Goal: Information Seeking & Learning: Learn about a topic

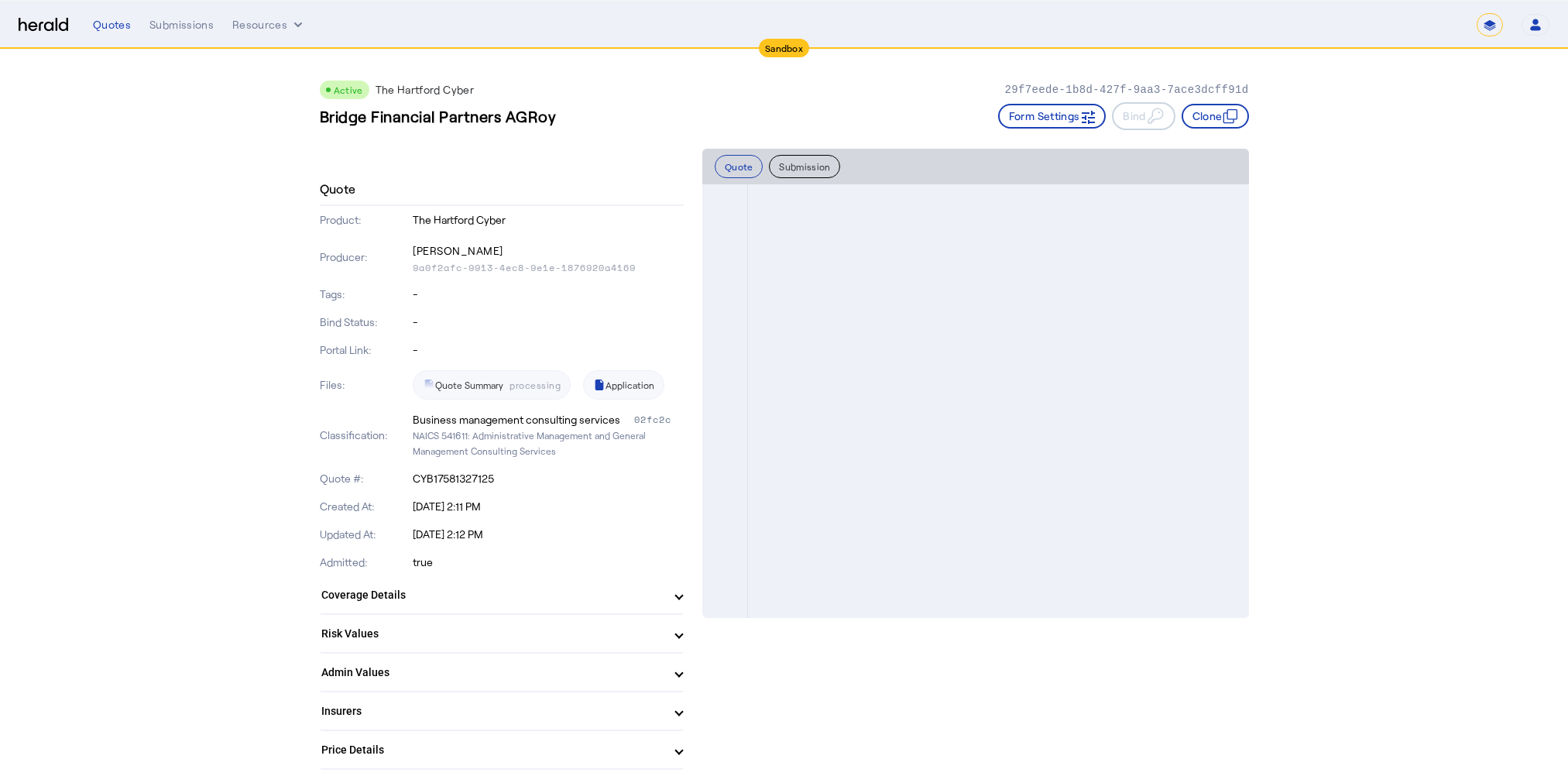
select select "*******"
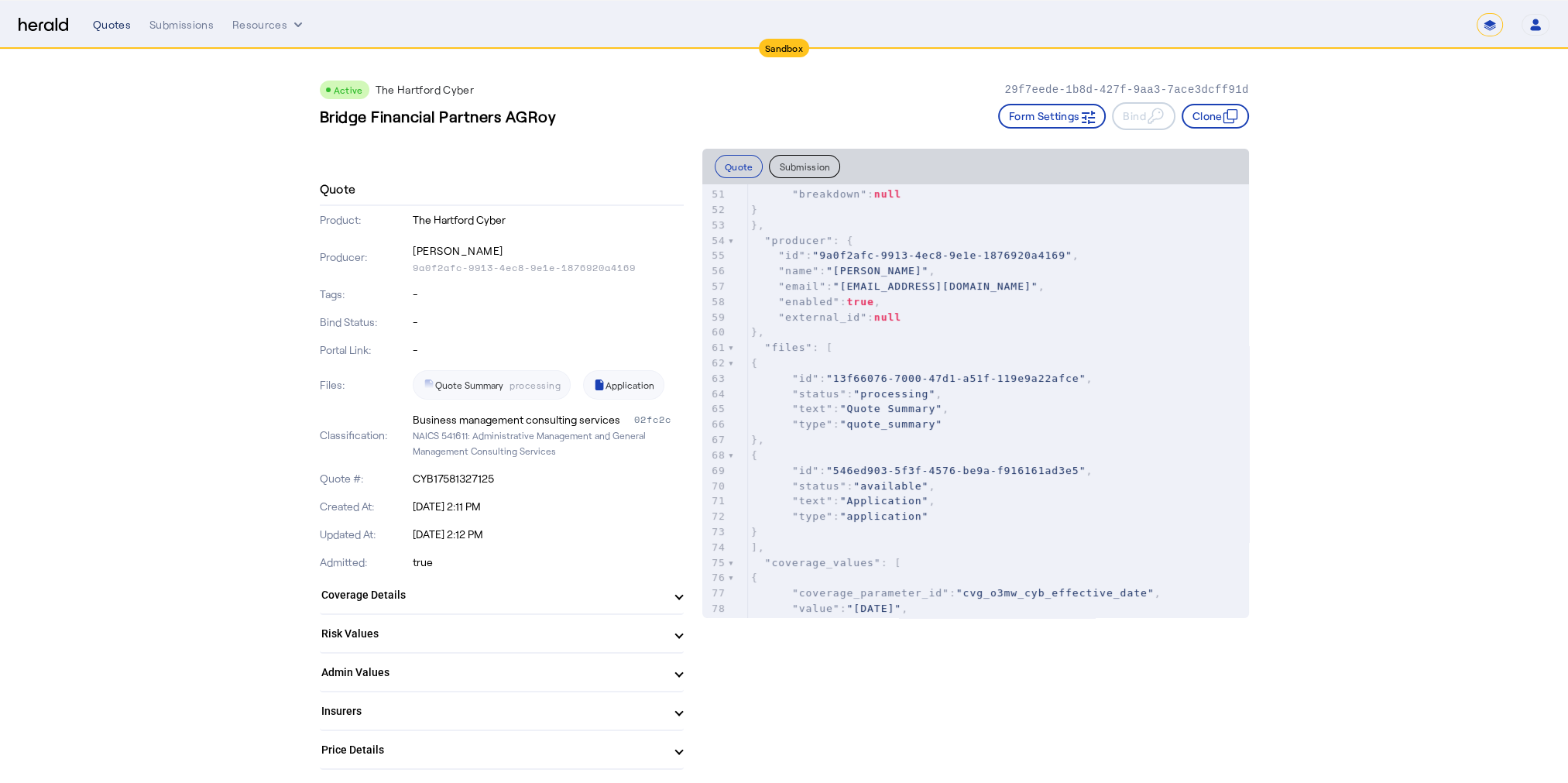
click at [114, 24] on div "Quotes" at bounding box center [111, 24] width 38 height 16
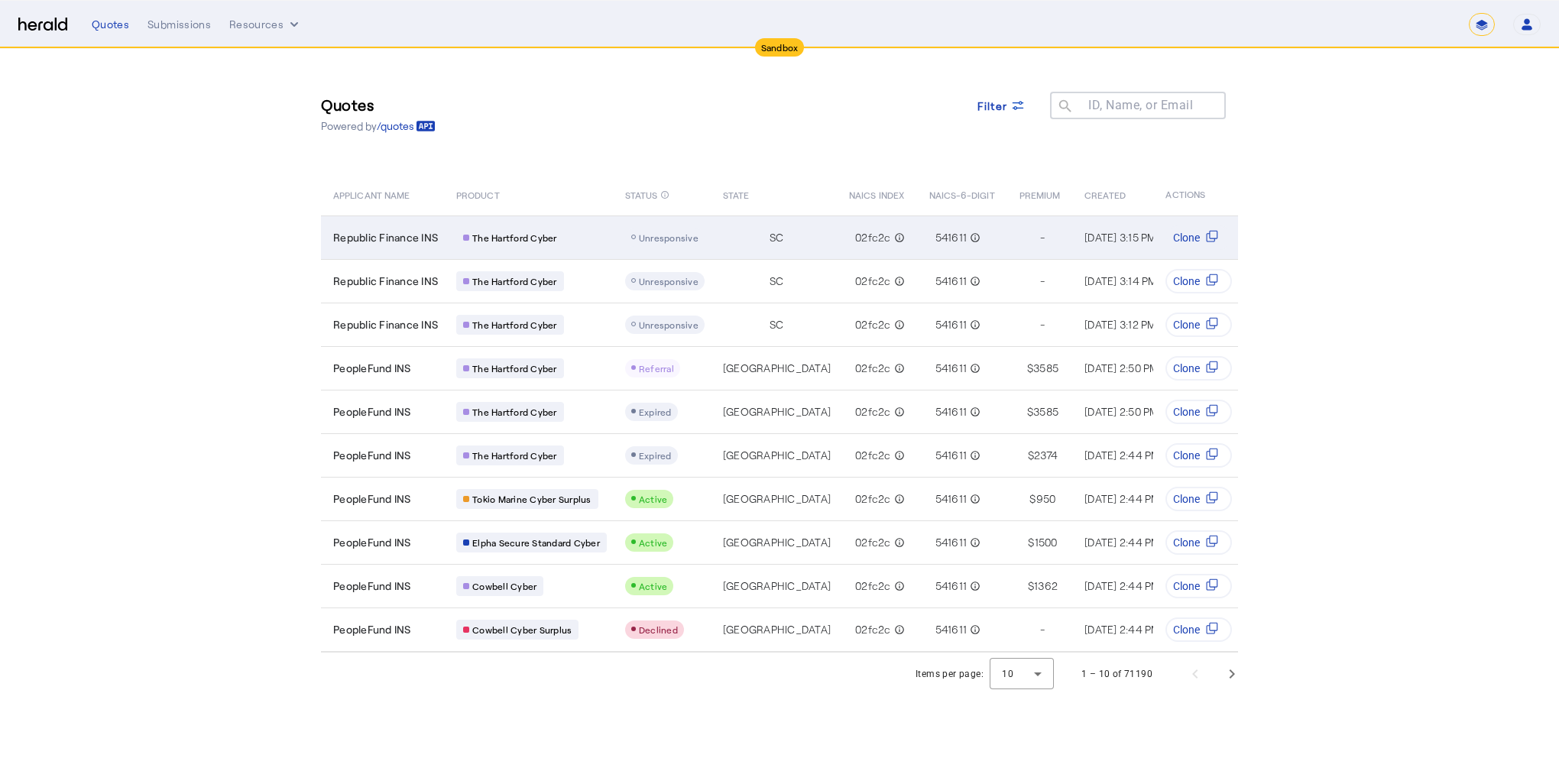
click at [685, 238] on span "Unresponsive" at bounding box center [669, 237] width 59 height 11
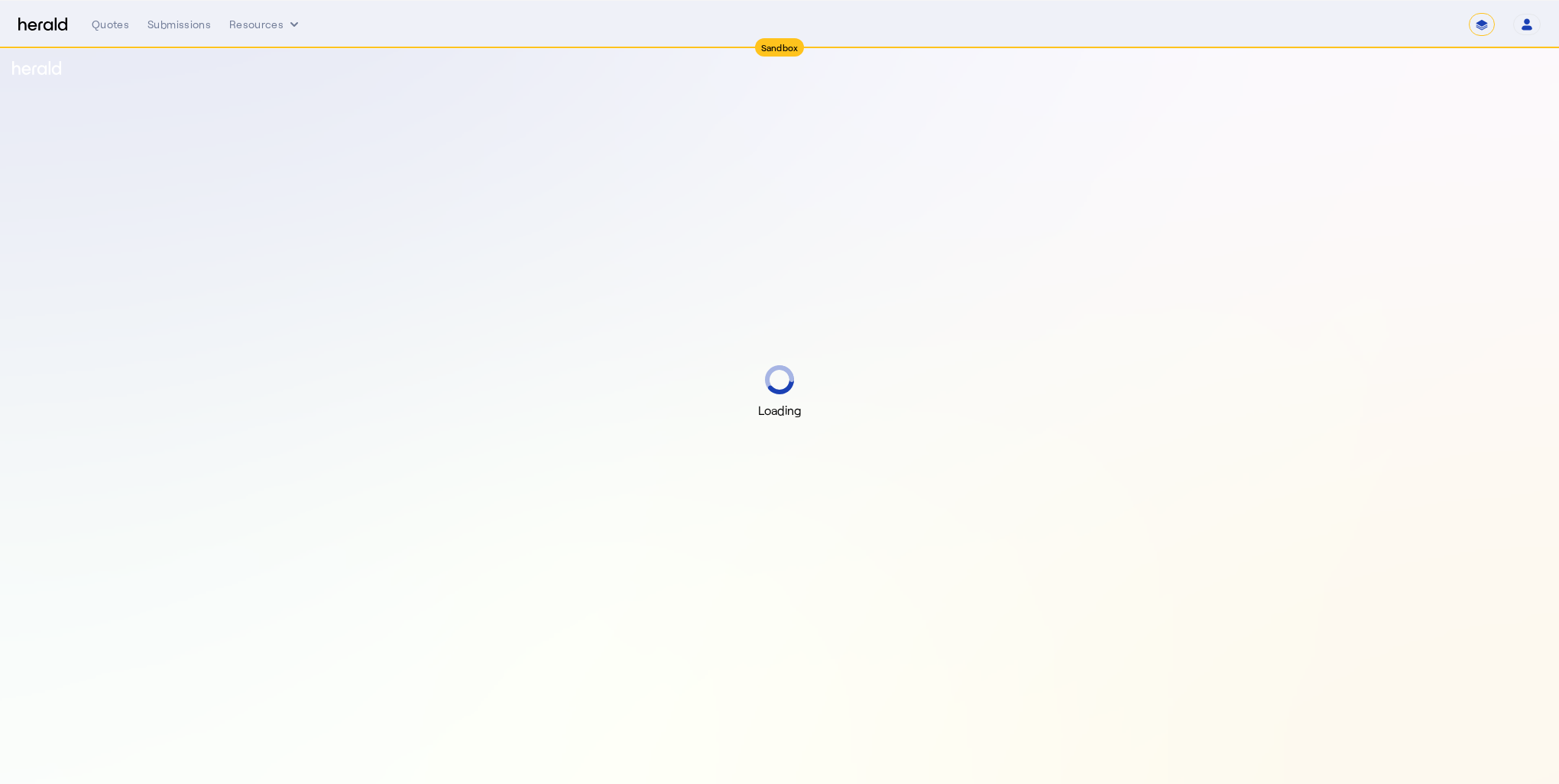
select select "*******"
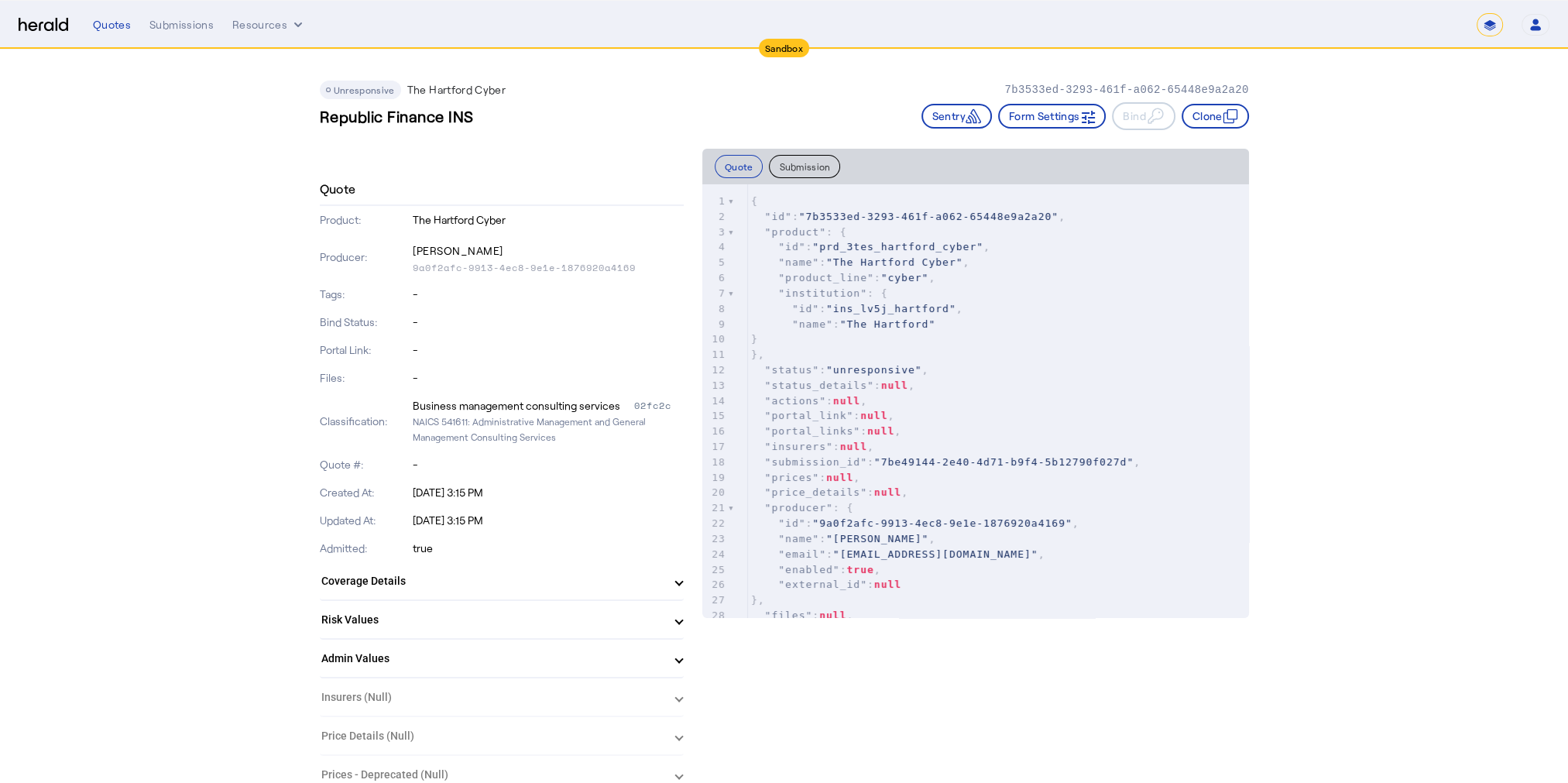
click at [363, 89] on span "Unresponsive" at bounding box center [364, 89] width 61 height 11
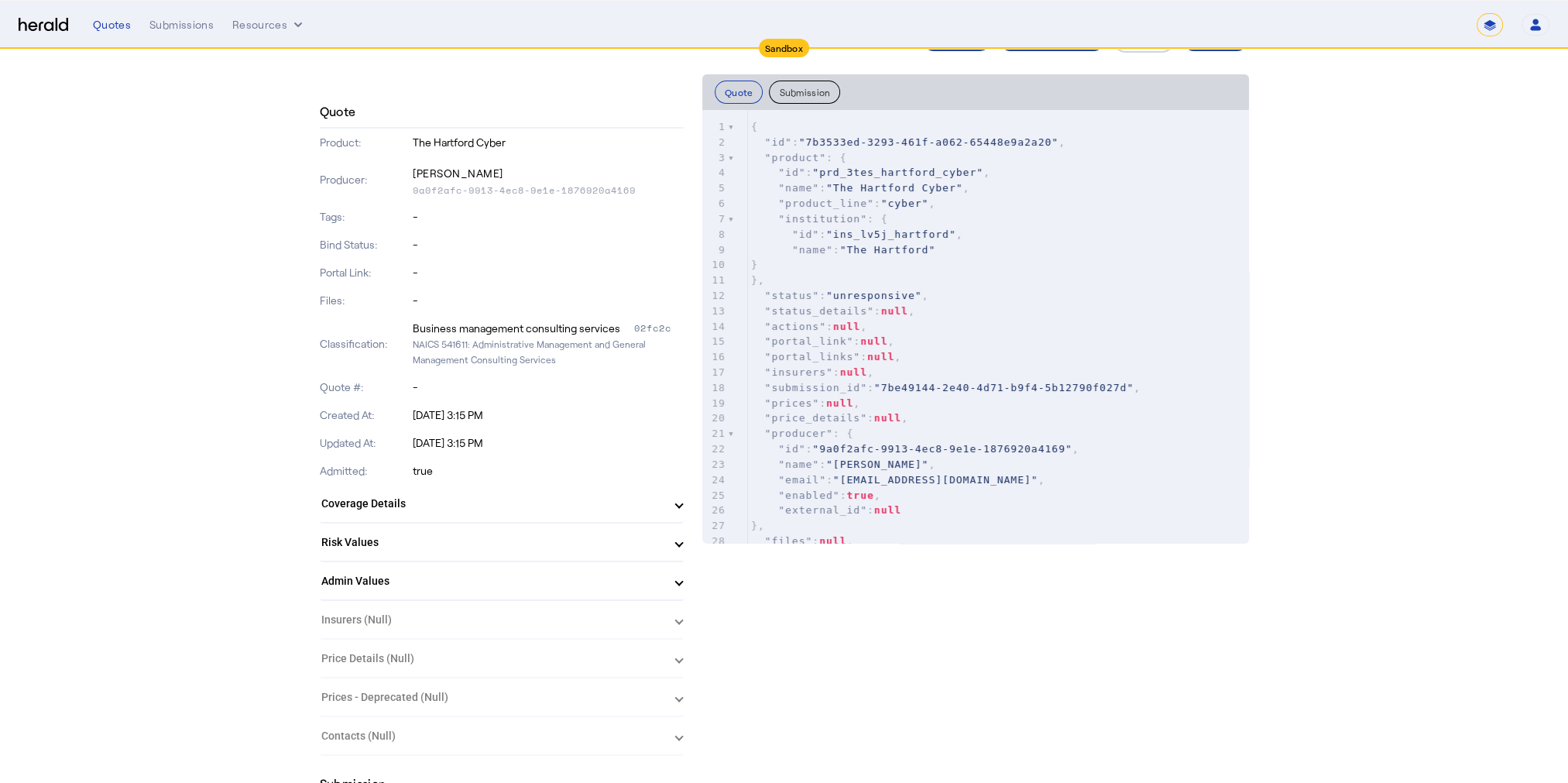
scroll to position [78, 0]
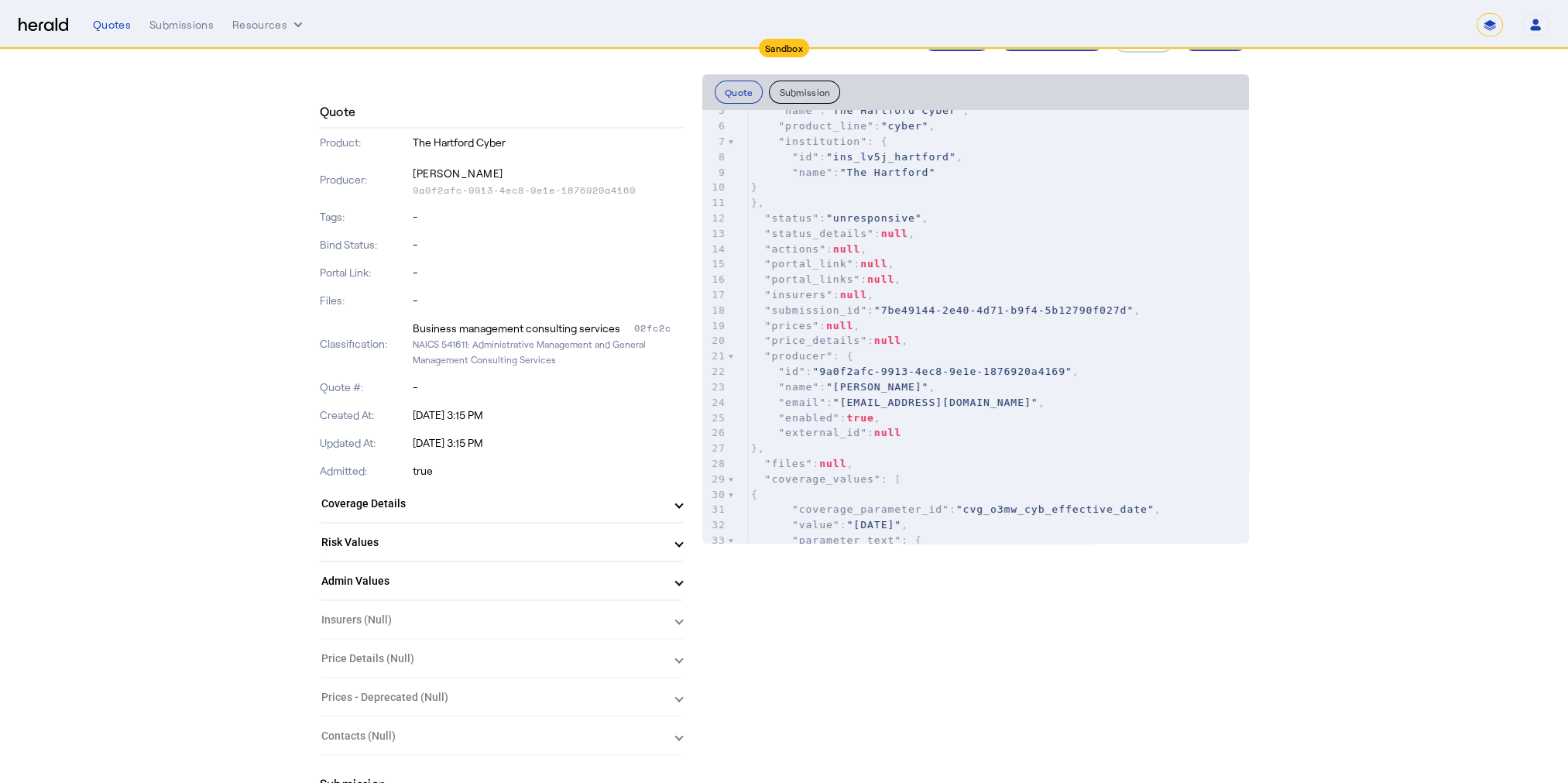
click at [684, 587] on mat-expansion-panel-header "Admin Values" at bounding box center [502, 581] width 364 height 37
click at [683, 579] on span at bounding box center [678, 587] width 6 height 16
click at [676, 544] on span "Risk Values" at bounding box center [499, 542] width 355 height 16
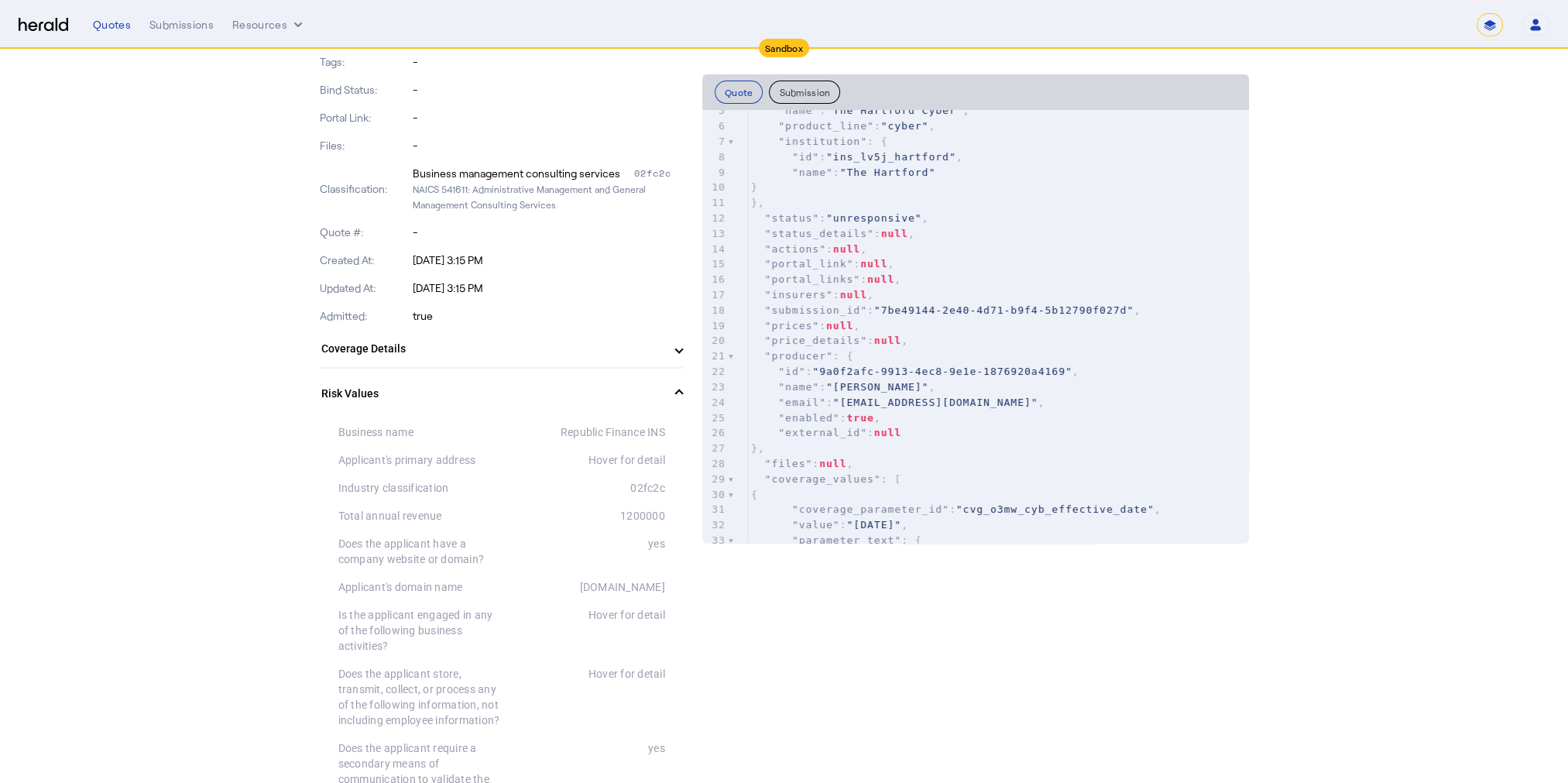
scroll to position [310, 0]
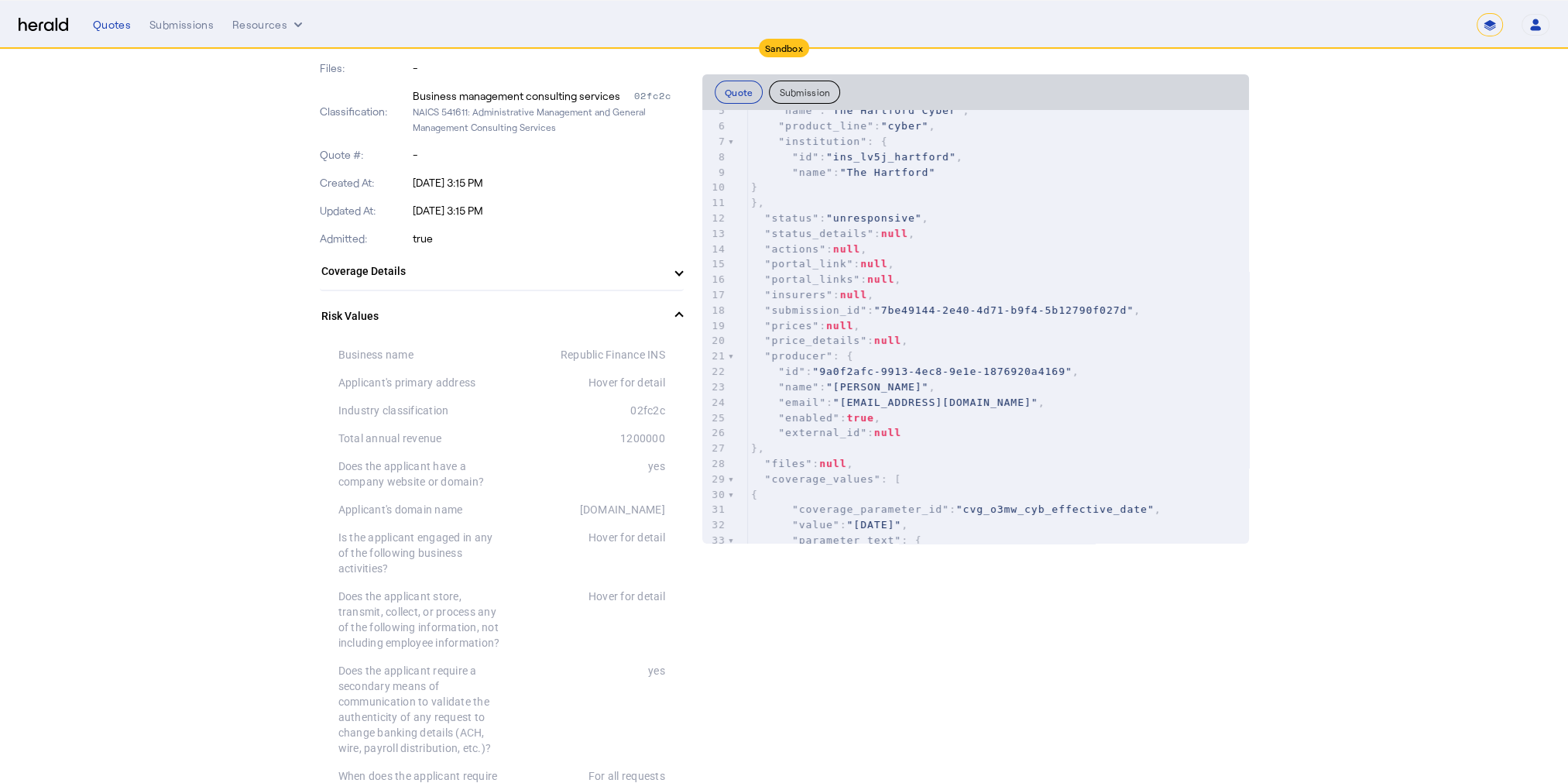
click at [683, 309] on span at bounding box center [678, 316] width 6 height 16
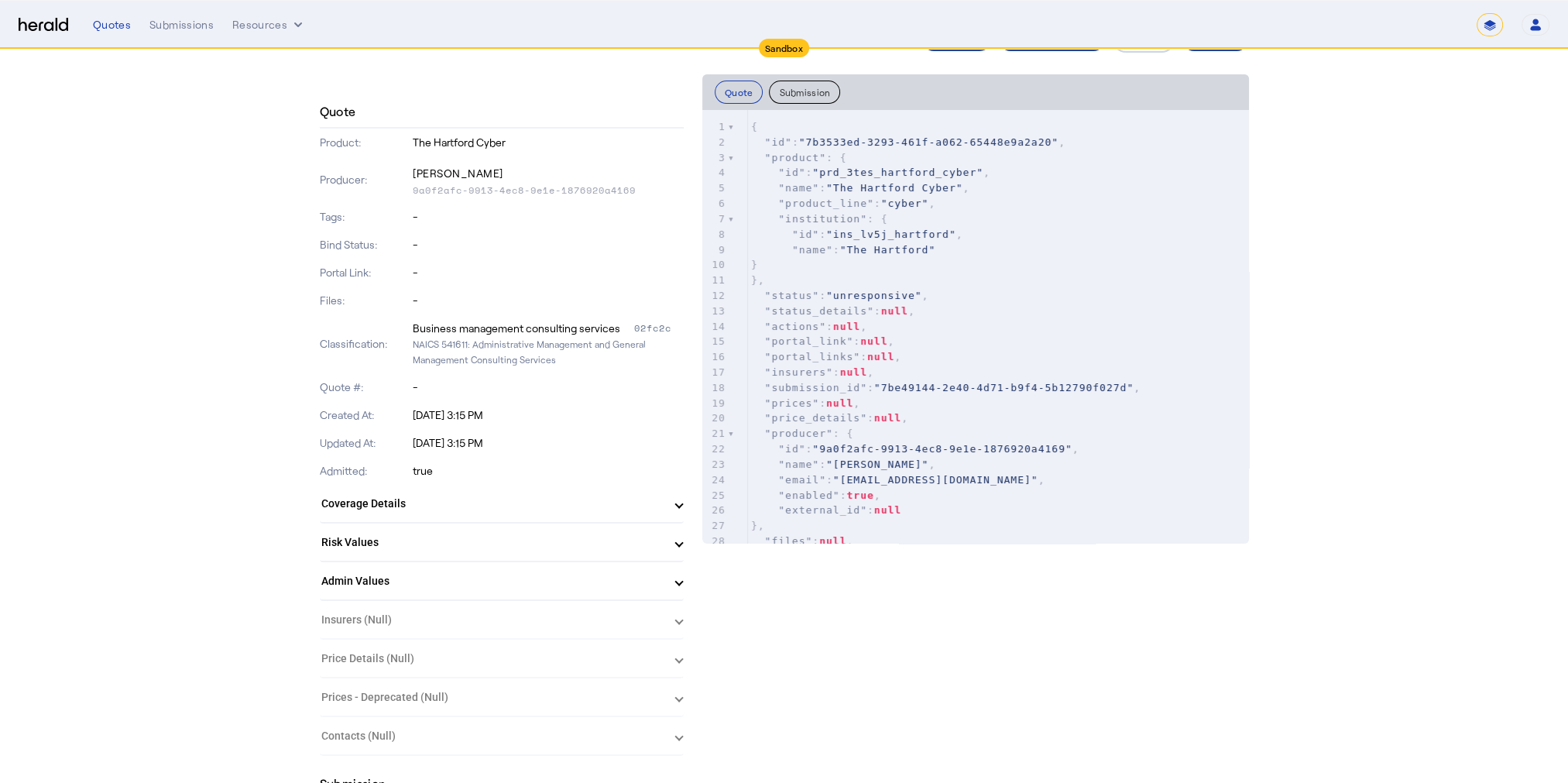
scroll to position [0, 0]
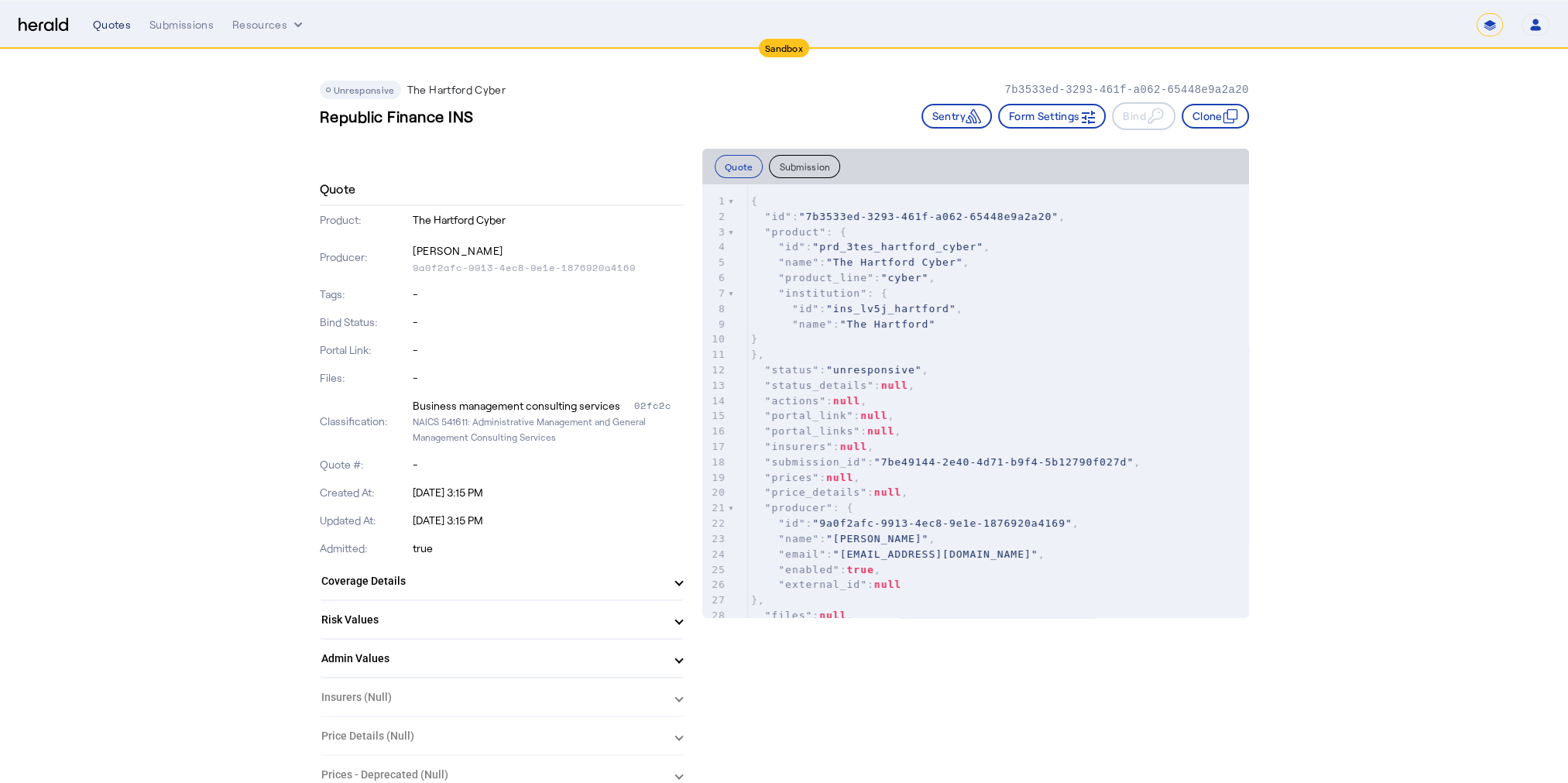
click at [118, 22] on div "Quotes" at bounding box center [111, 24] width 38 height 16
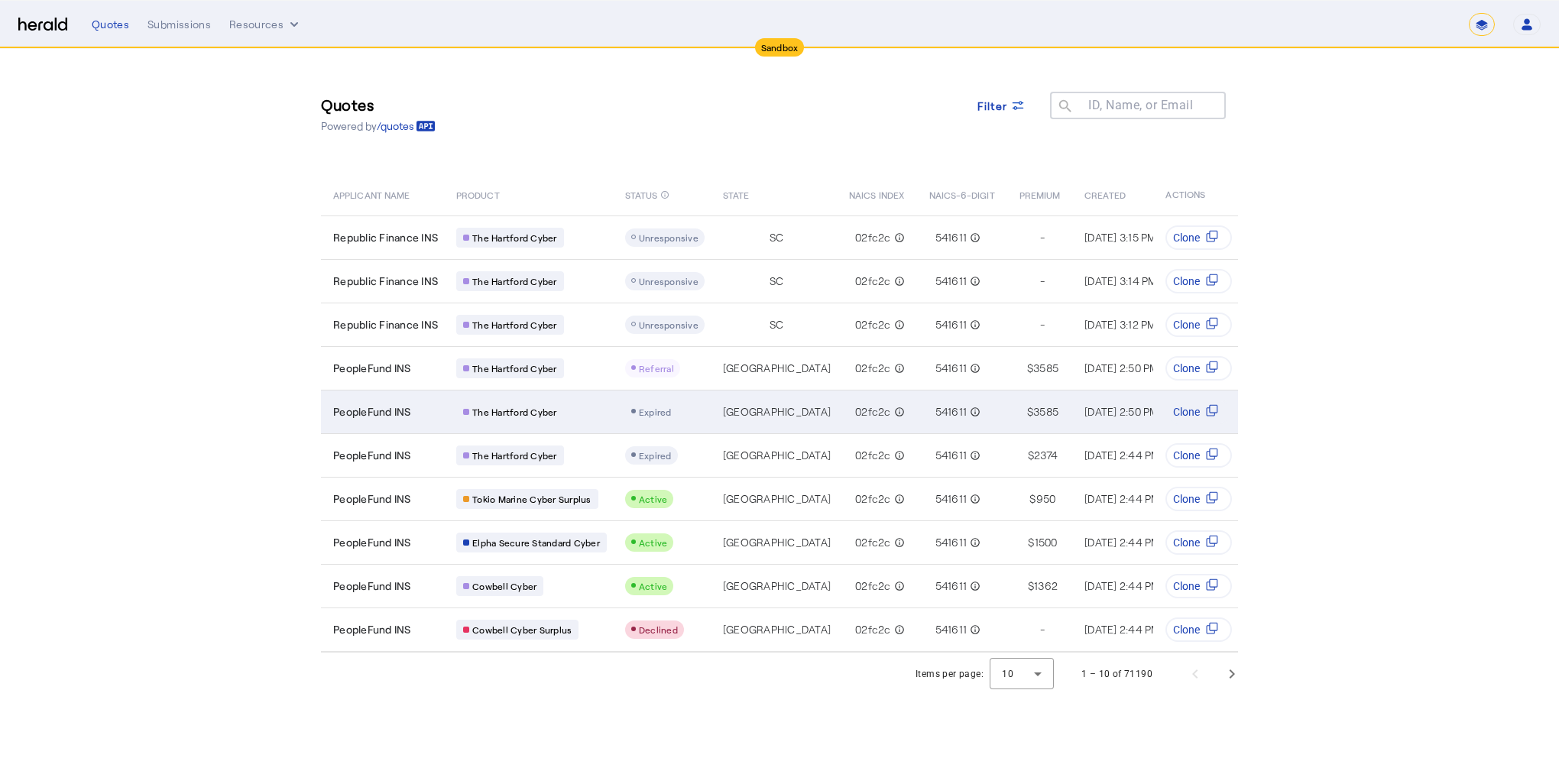
click at [1033, 404] on span "3585" at bounding box center [1045, 411] width 26 height 16
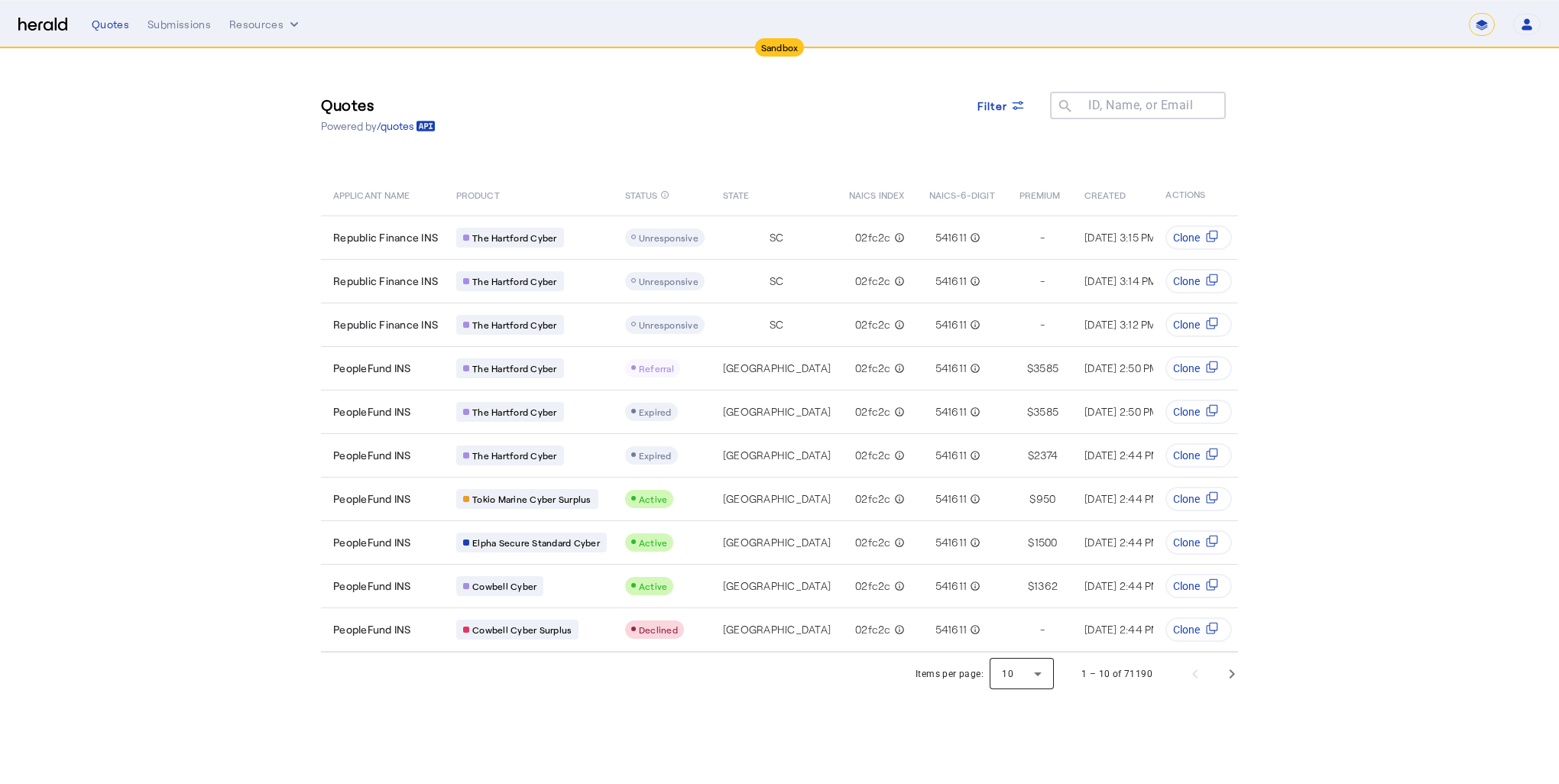
click at [1035, 679] on div at bounding box center [1022, 674] width 64 height 36
click at [1030, 638] on span "50" at bounding box center [1023, 637] width 40 height 18
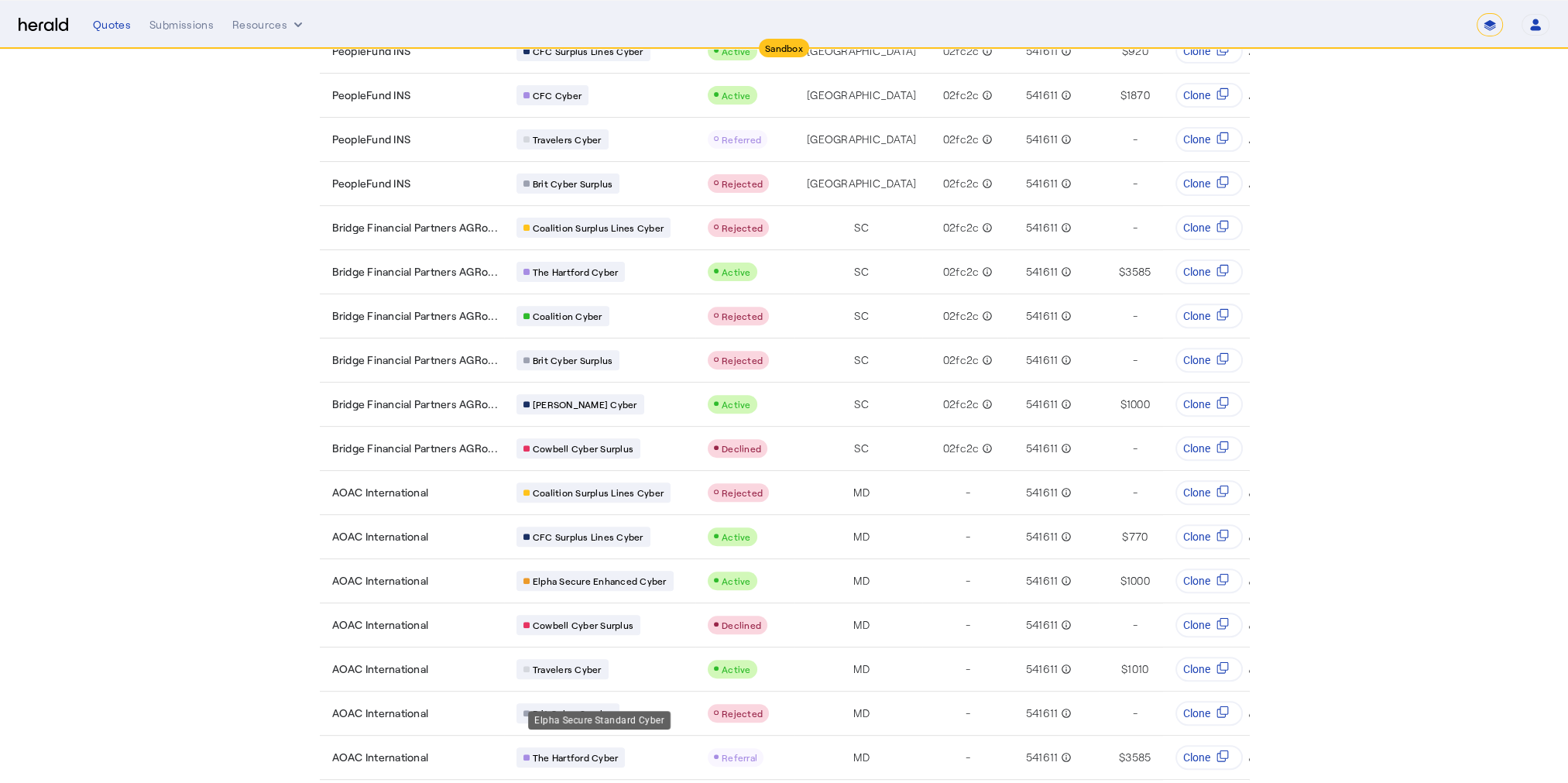
scroll to position [1007, 0]
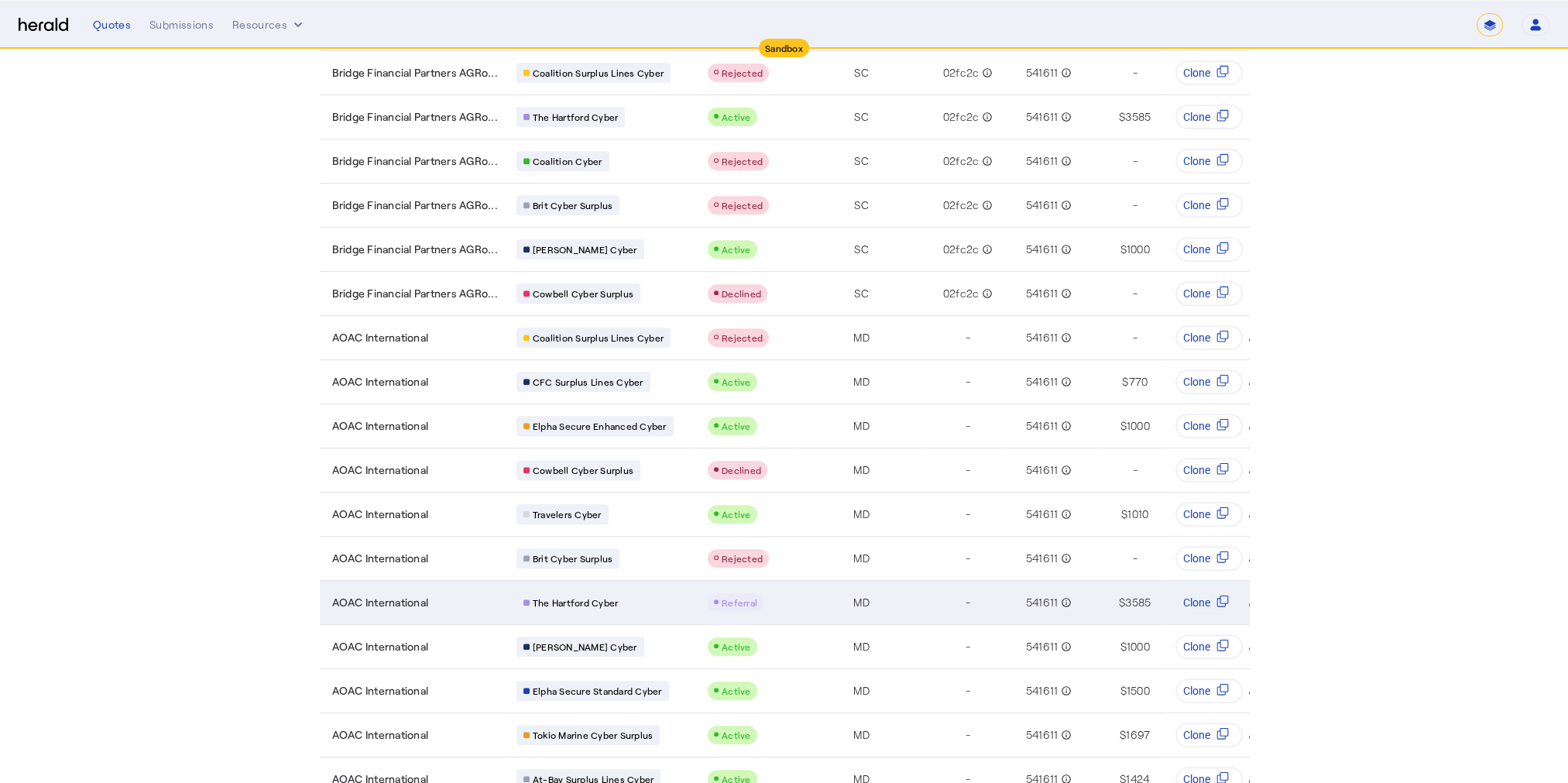
click at [684, 592] on div "The Hartford Cyber" at bounding box center [602, 603] width 173 height 20
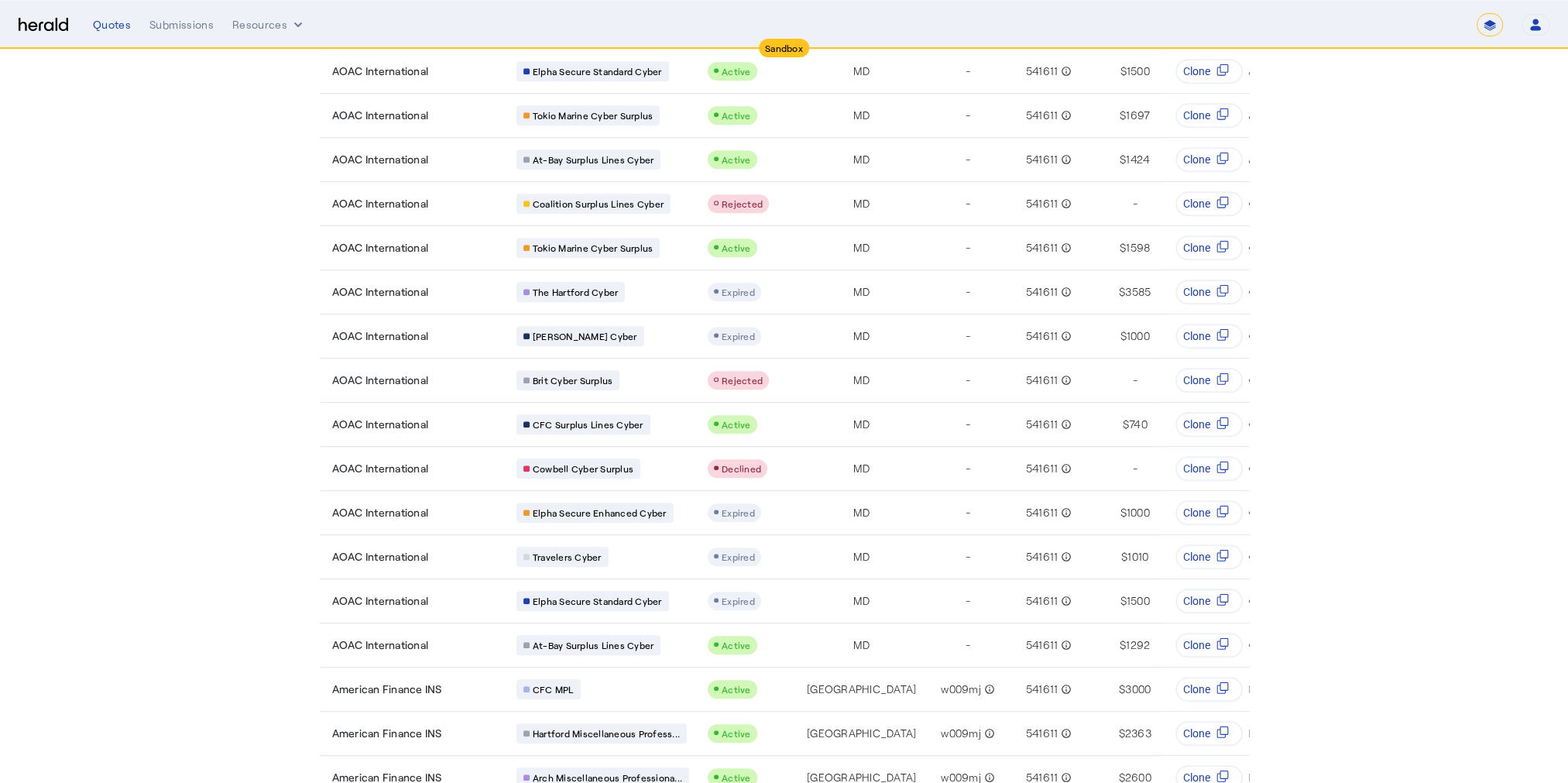
scroll to position [1661, 0]
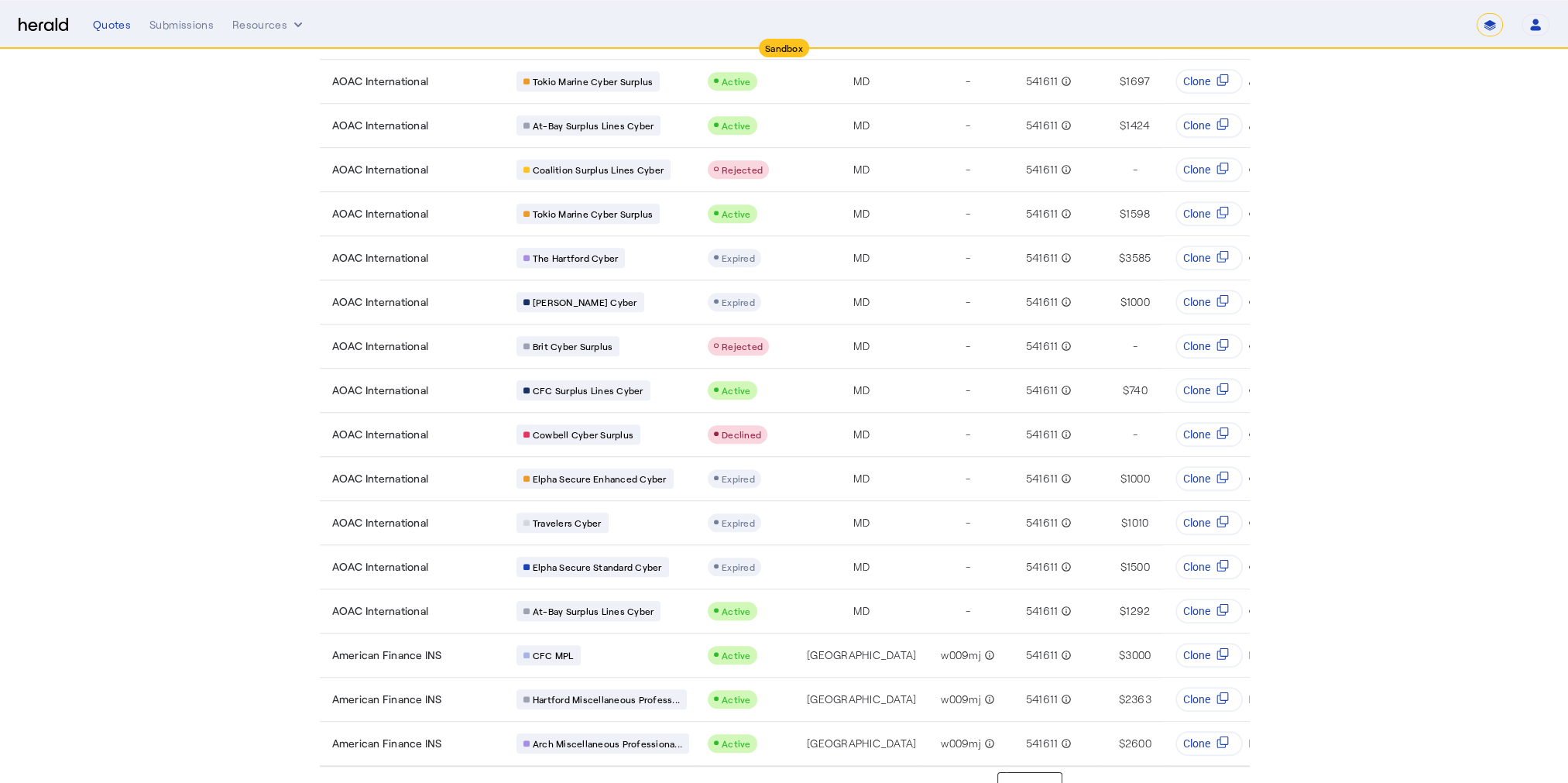
click at [1050, 770] on div at bounding box center [1030, 788] width 65 height 37
click at [1247, 760] on div at bounding box center [784, 391] width 1568 height 783
click at [1249, 770] on span "Next page" at bounding box center [1243, 788] width 37 height 37
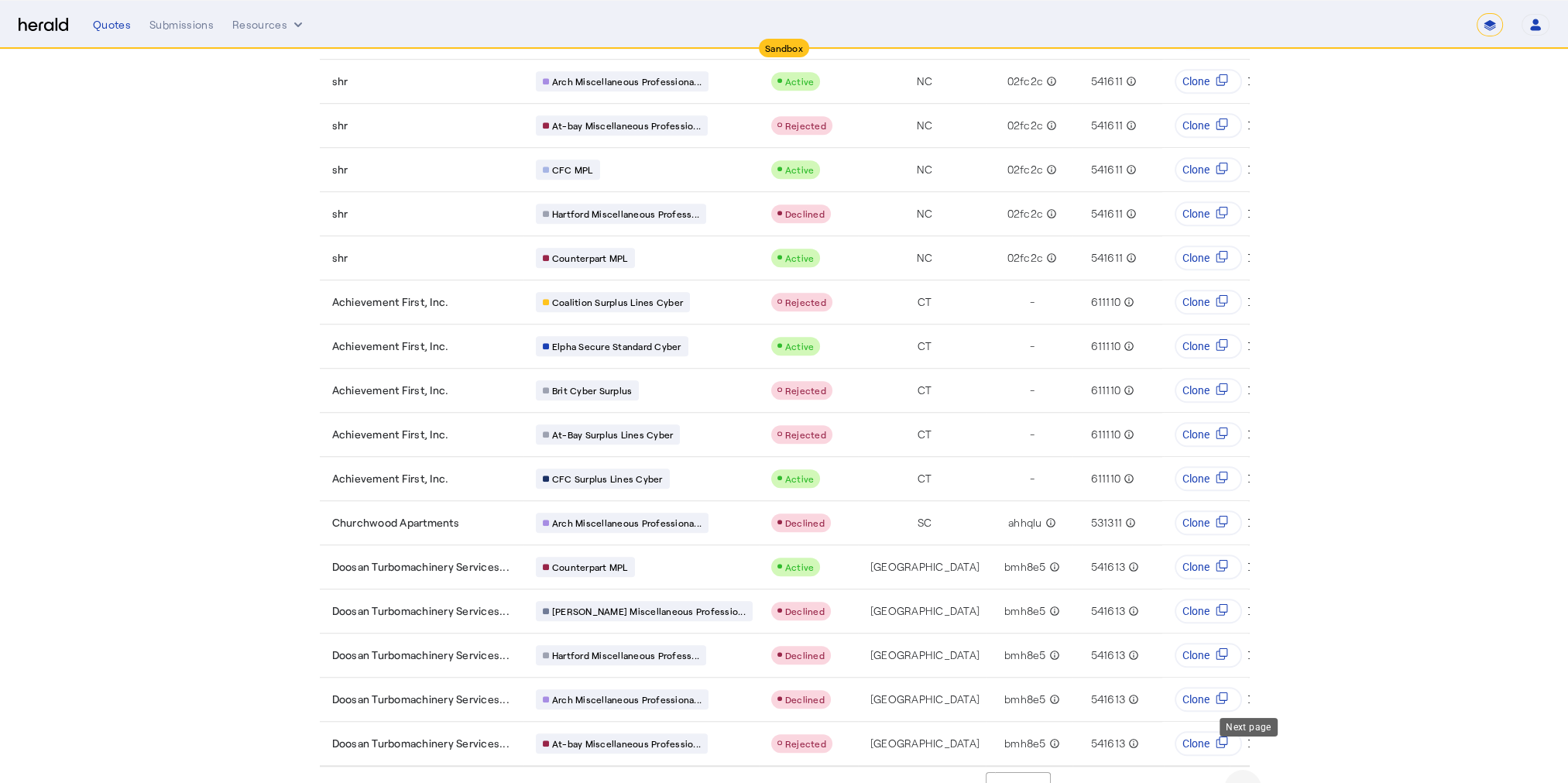
click at [1246, 770] on span "Next page" at bounding box center [1243, 788] width 37 height 37
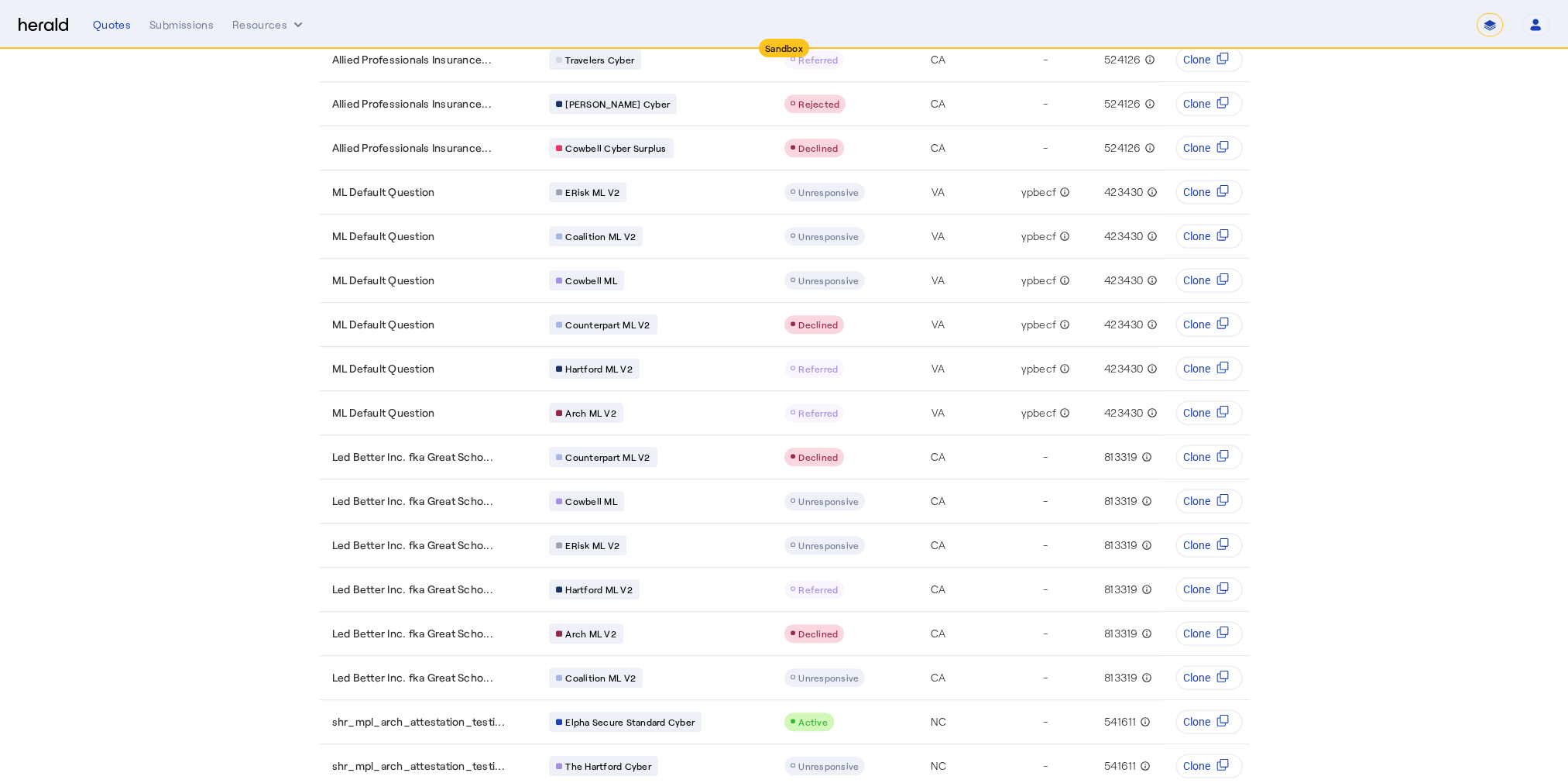
scroll to position [1584, 0]
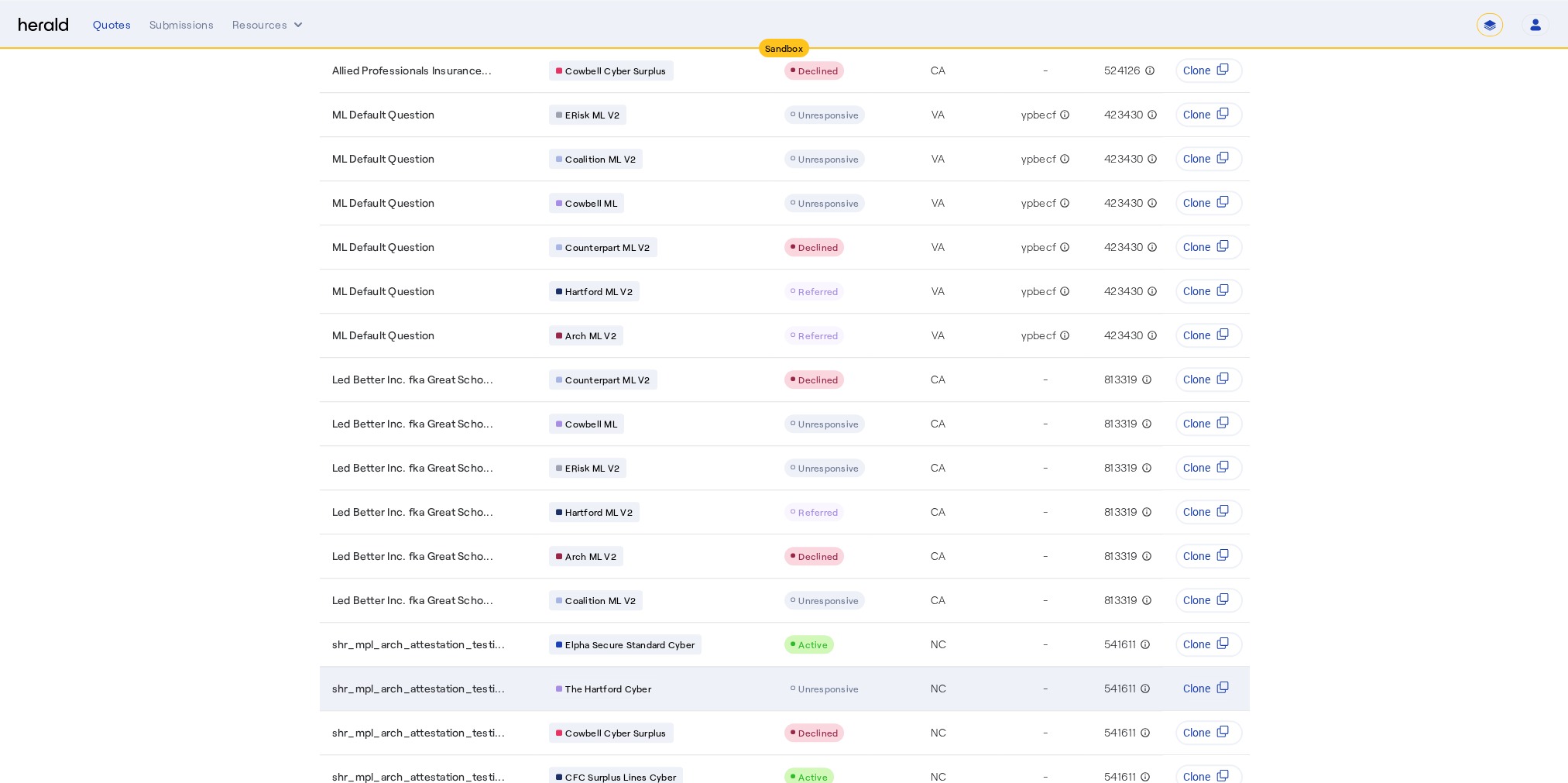
click at [662, 679] on div "The Hartford Cyber" at bounding box center [657, 689] width 217 height 20
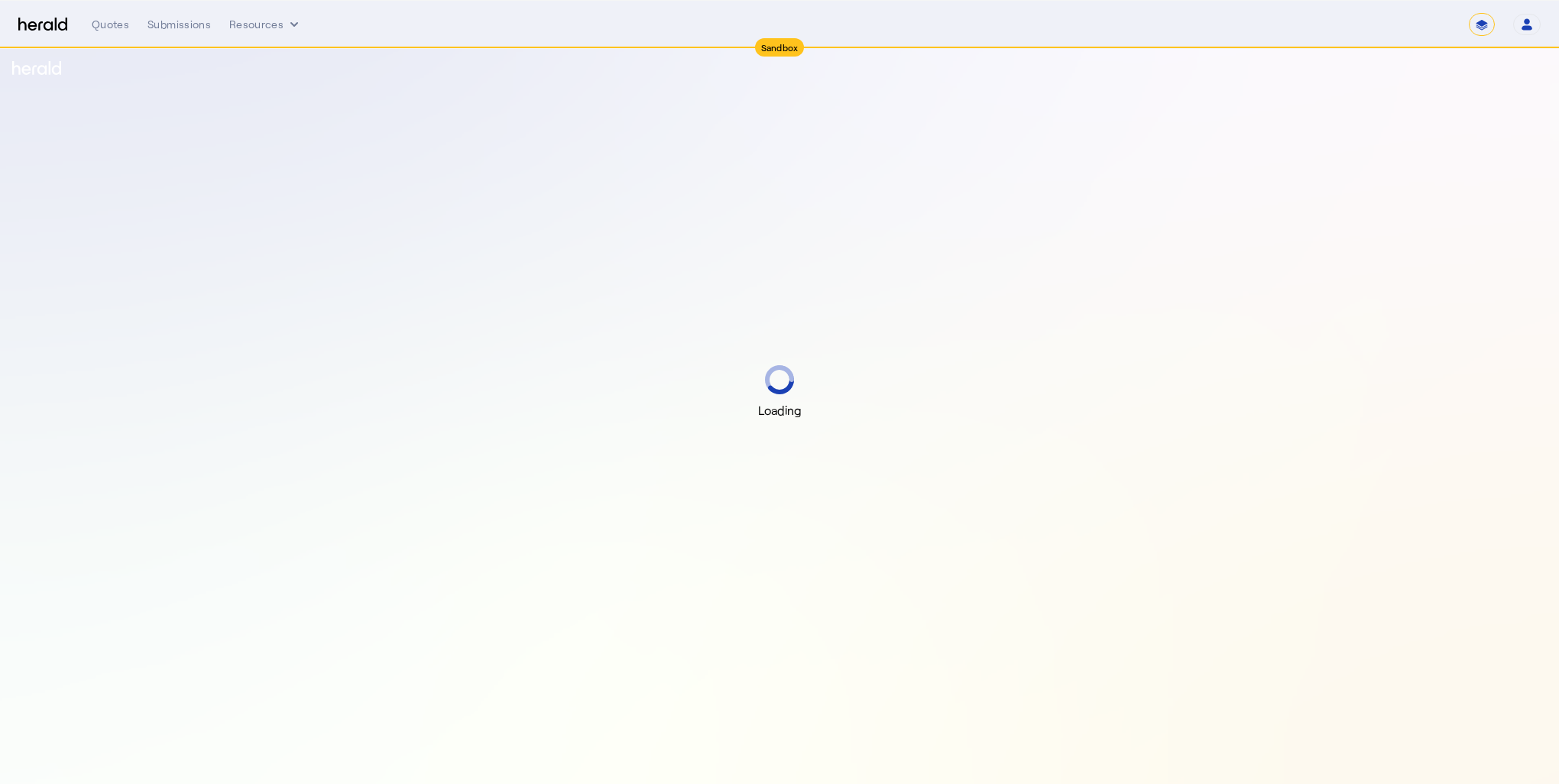
select select "*******"
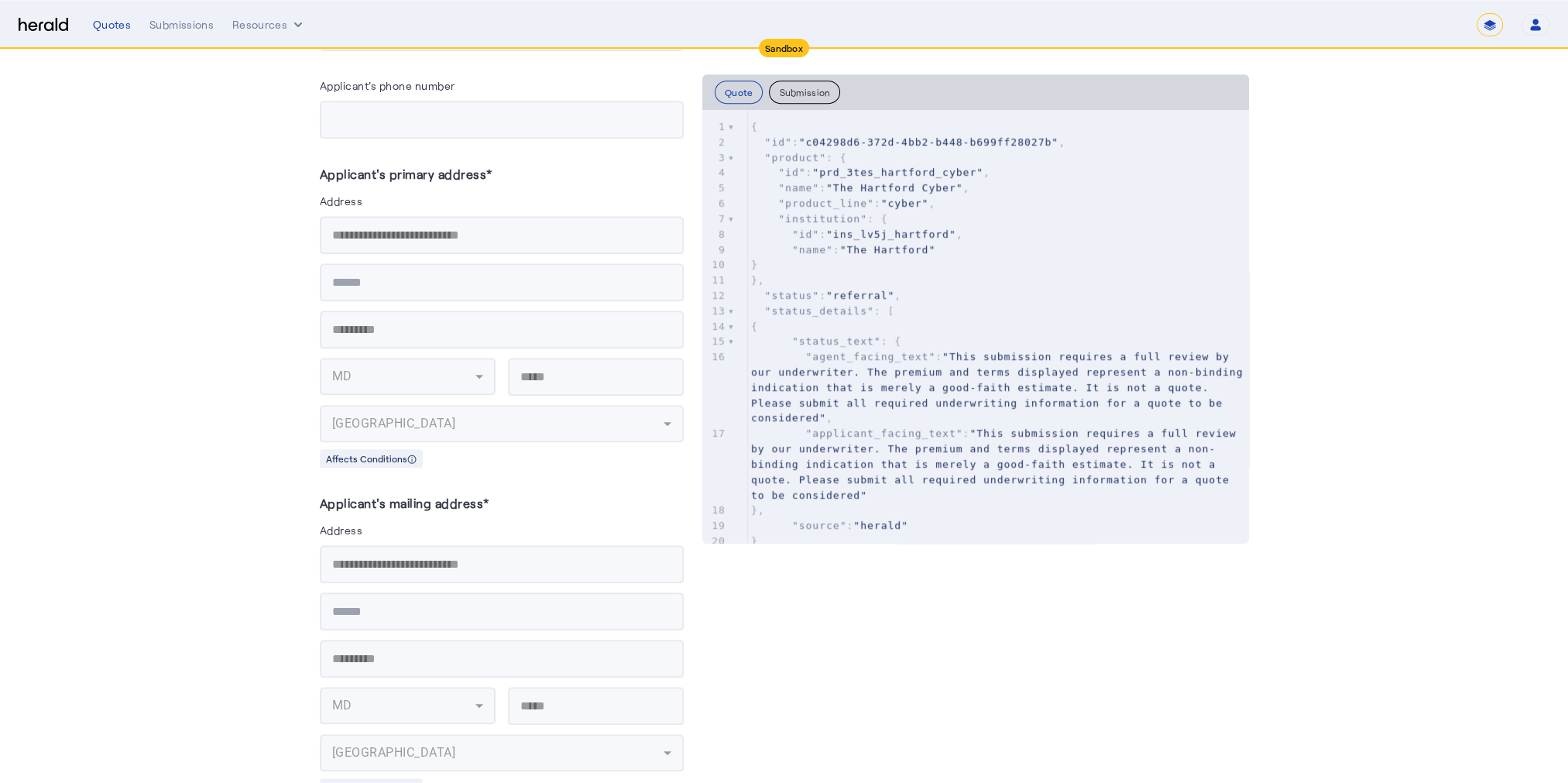
scroll to position [1704, 0]
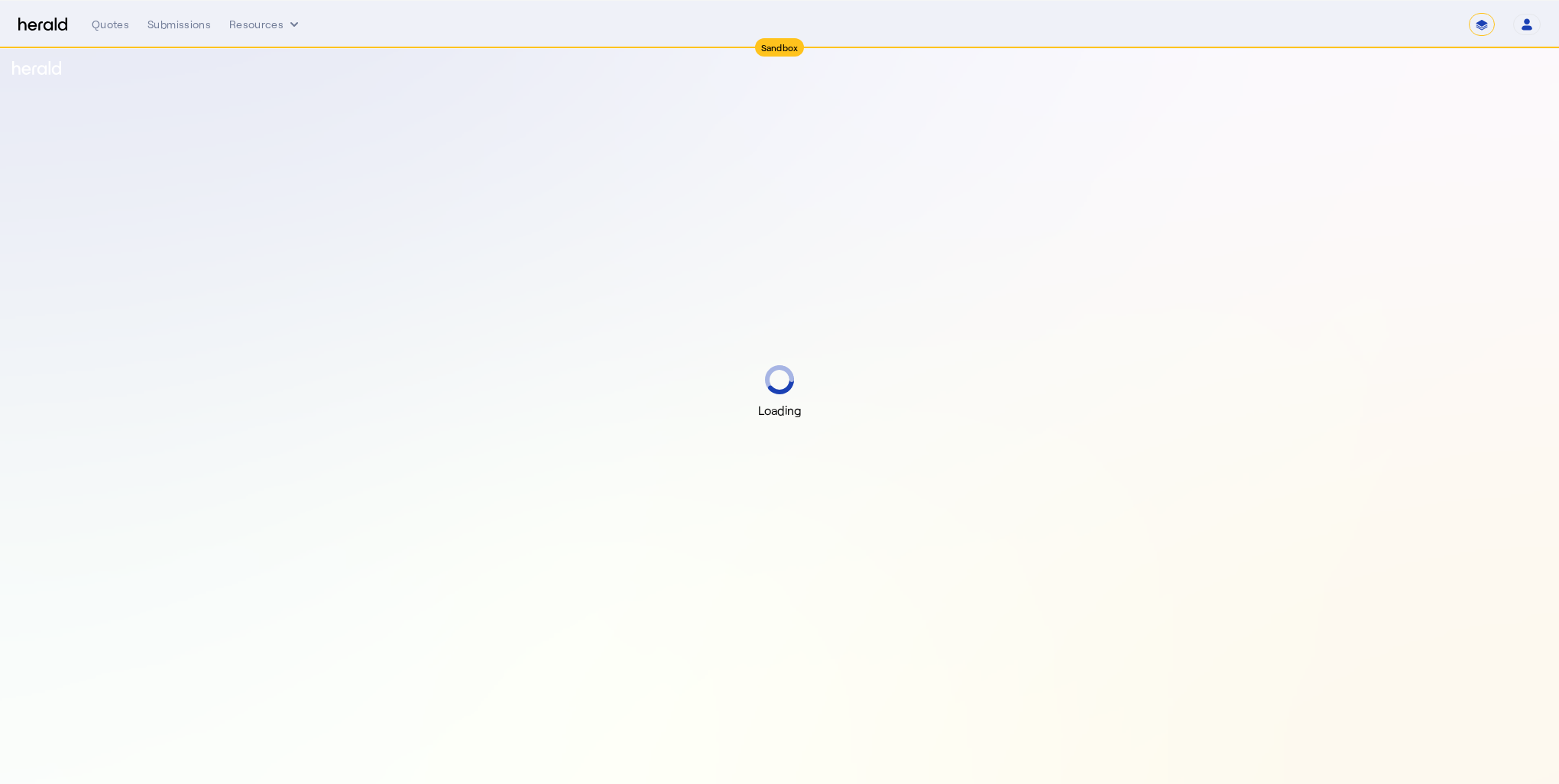
select select "*******"
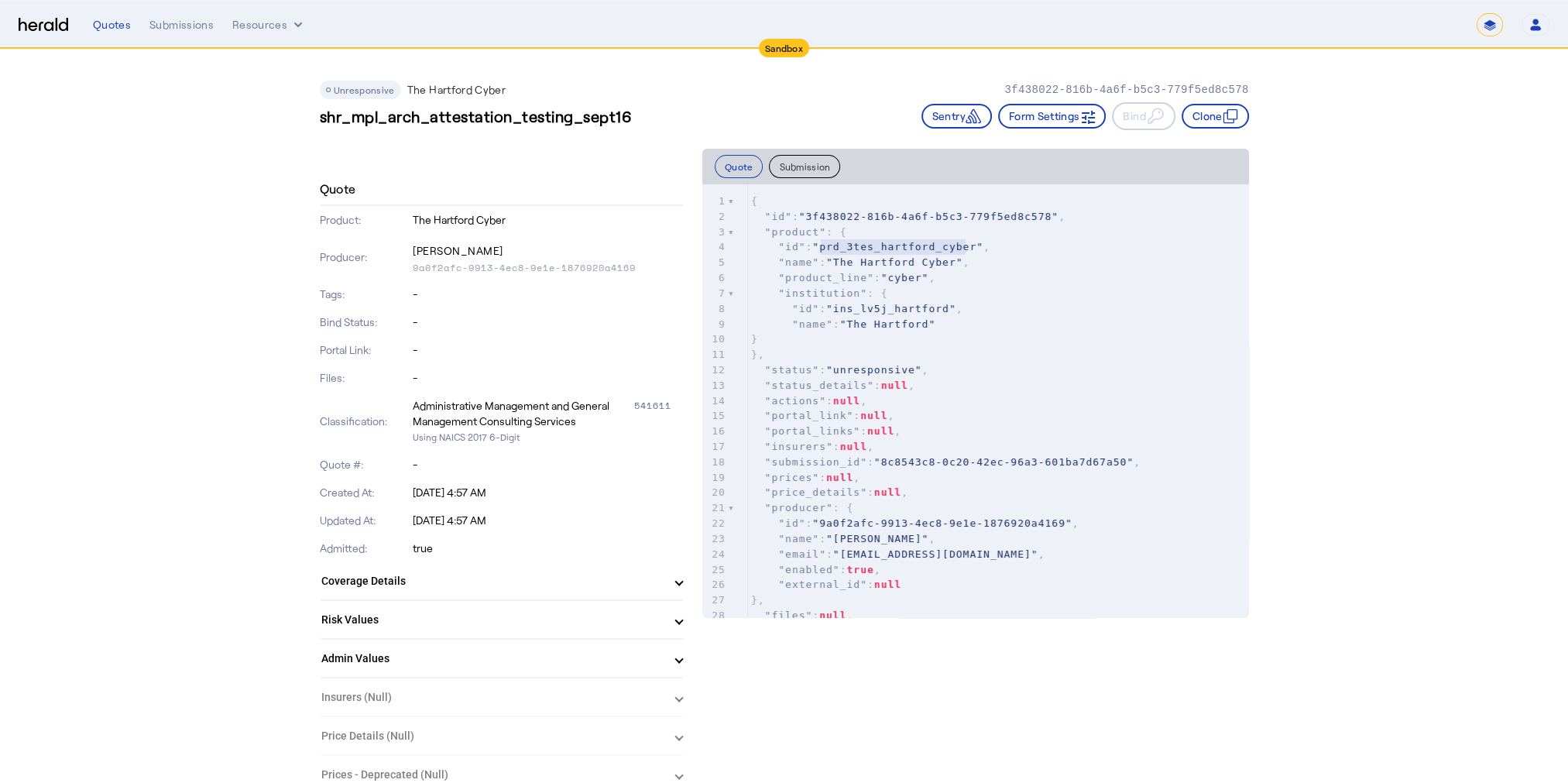
drag, startPoint x: 970, startPoint y: 247, endPoint x: 827, endPoint y: 244, distance: 143.0
click at [827, 244] on span ""prd_3tes_hartford_cyber"" at bounding box center [897, 247] width 171 height 12
type textarea "**********"
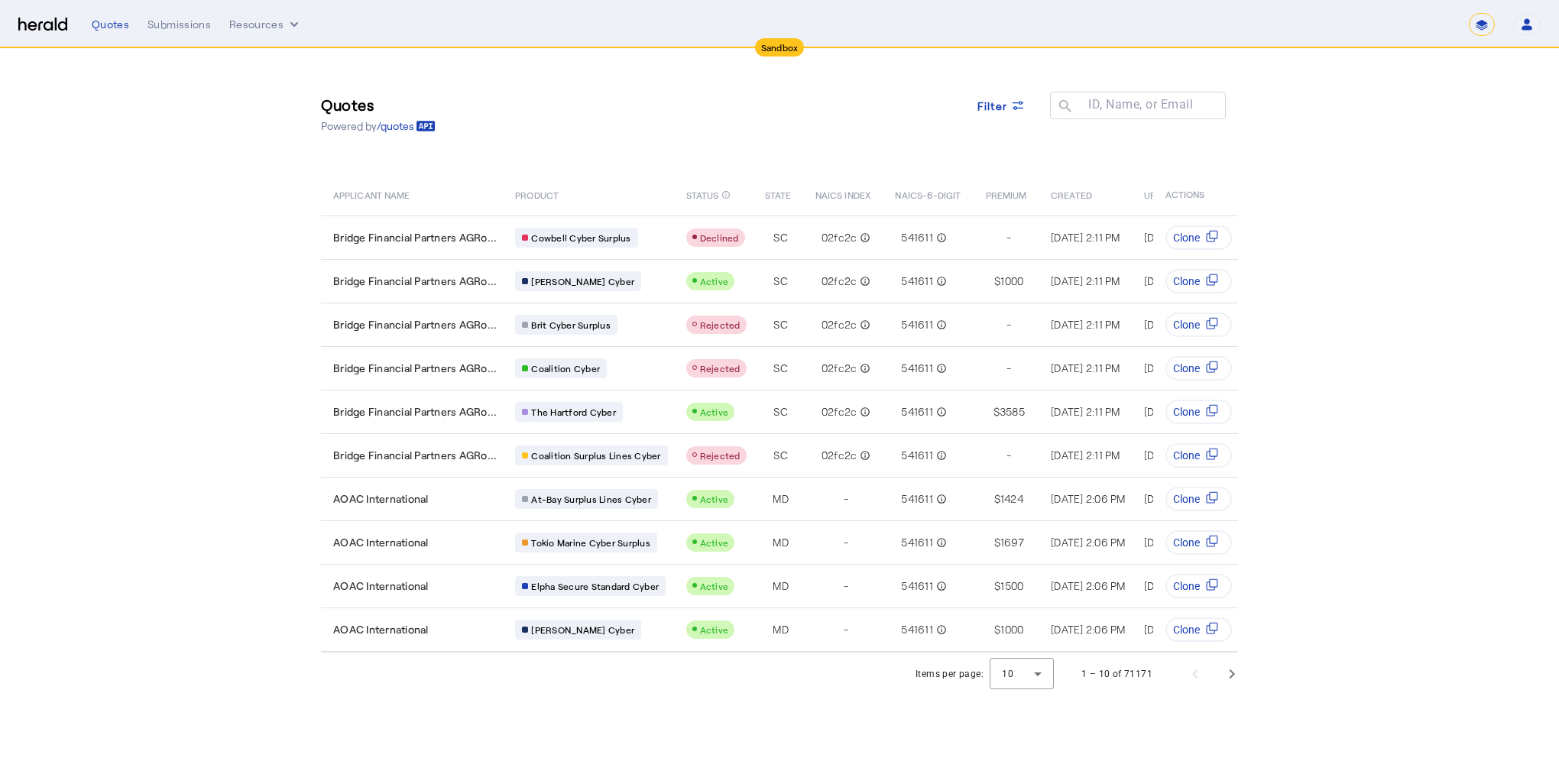
select select "*******"
click at [1017, 102] on icon at bounding box center [1018, 106] width 16 height 16
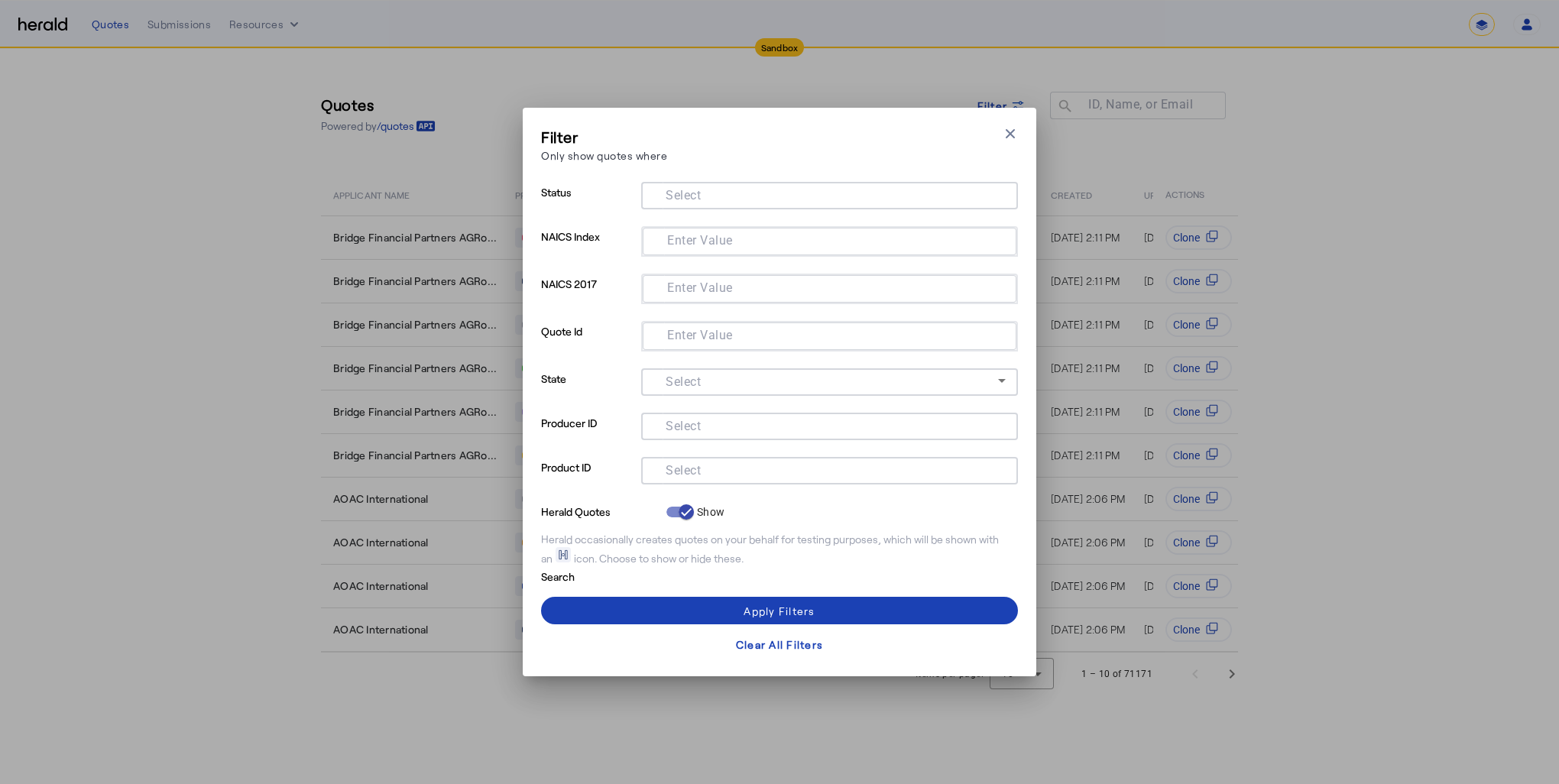
click at [708, 462] on input "Select" at bounding box center [827, 469] width 346 height 18
drag, startPoint x: 708, startPoint y: 462, endPoint x: 665, endPoint y: 552, distance: 99.7
click at [665, 552] on div "Herald occasionally creates quotes on your behalf for testing purposes, which w…" at bounding box center [779, 549] width 477 height 35
drag, startPoint x: 665, startPoint y: 552, endPoint x: 785, endPoint y: 636, distance: 146.5
click at [785, 636] on button "Clear All Filters" at bounding box center [779, 644] width 477 height 27
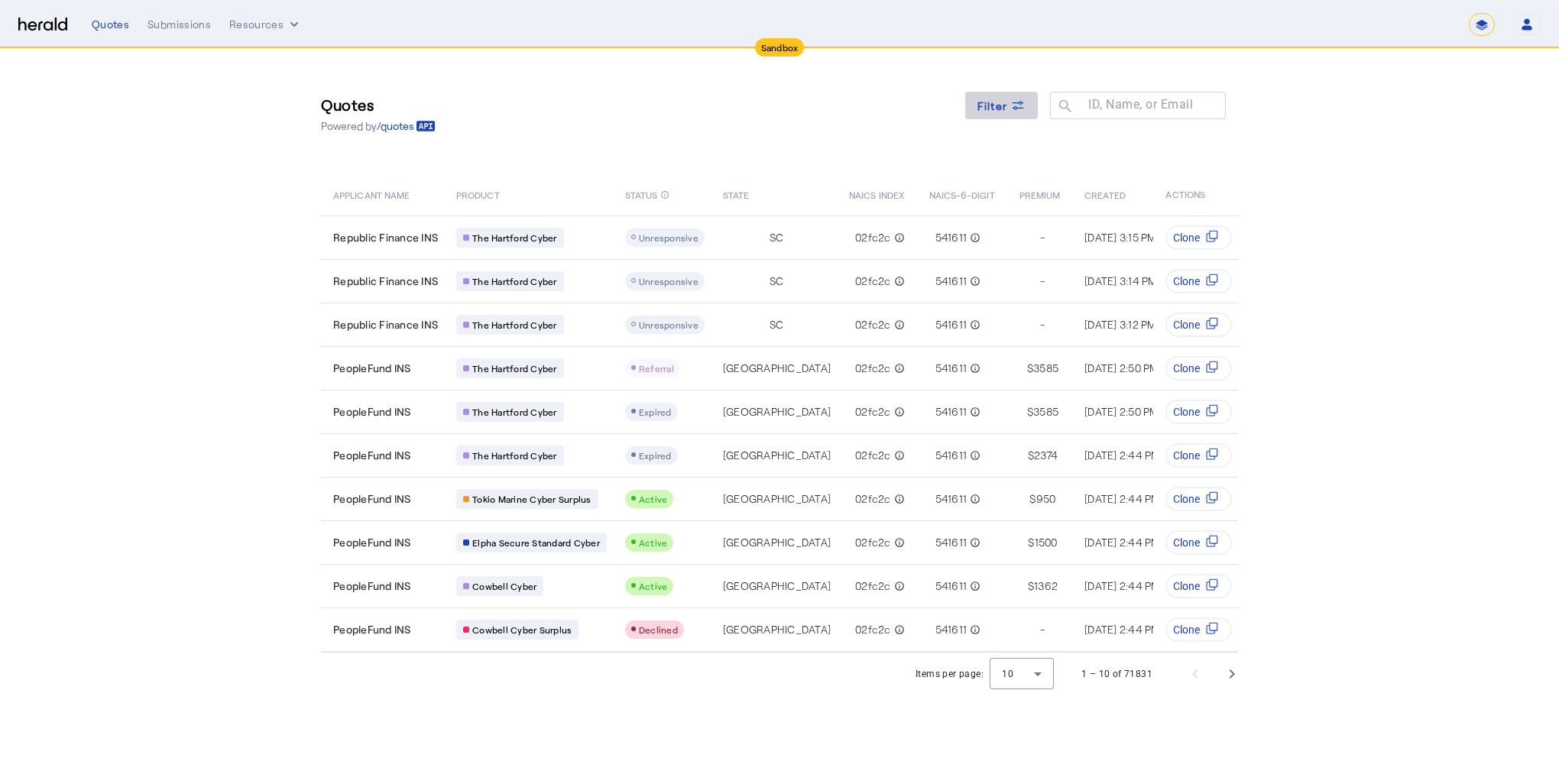
click at [1009, 104] on div "Filter" at bounding box center [1002, 106] width 49 height 16
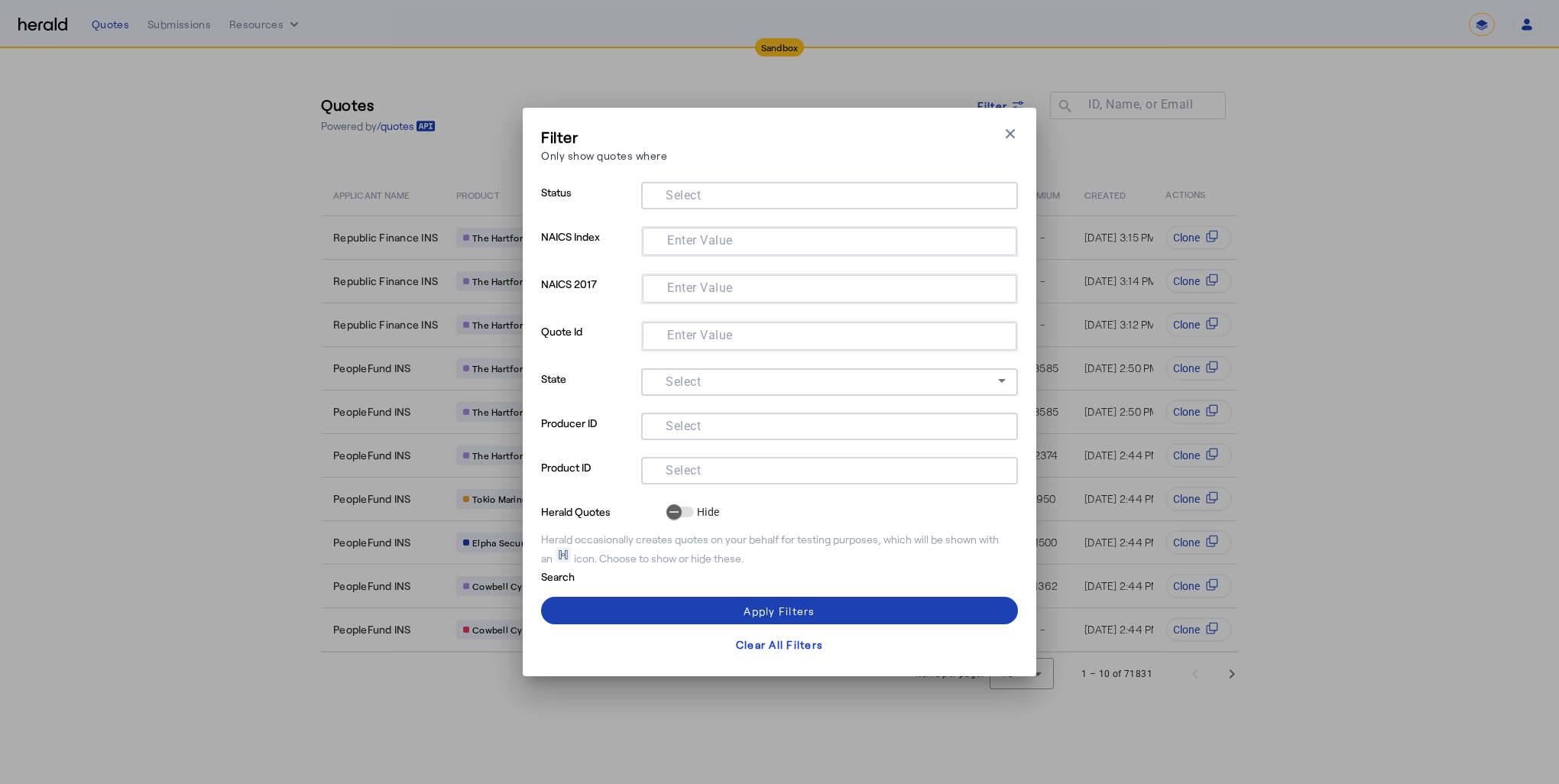
click at [675, 472] on mat-label "Select" at bounding box center [683, 471] width 35 height 15
click at [675, 472] on input "Select" at bounding box center [827, 469] width 346 height 18
paste input "**********"
type input "**********"
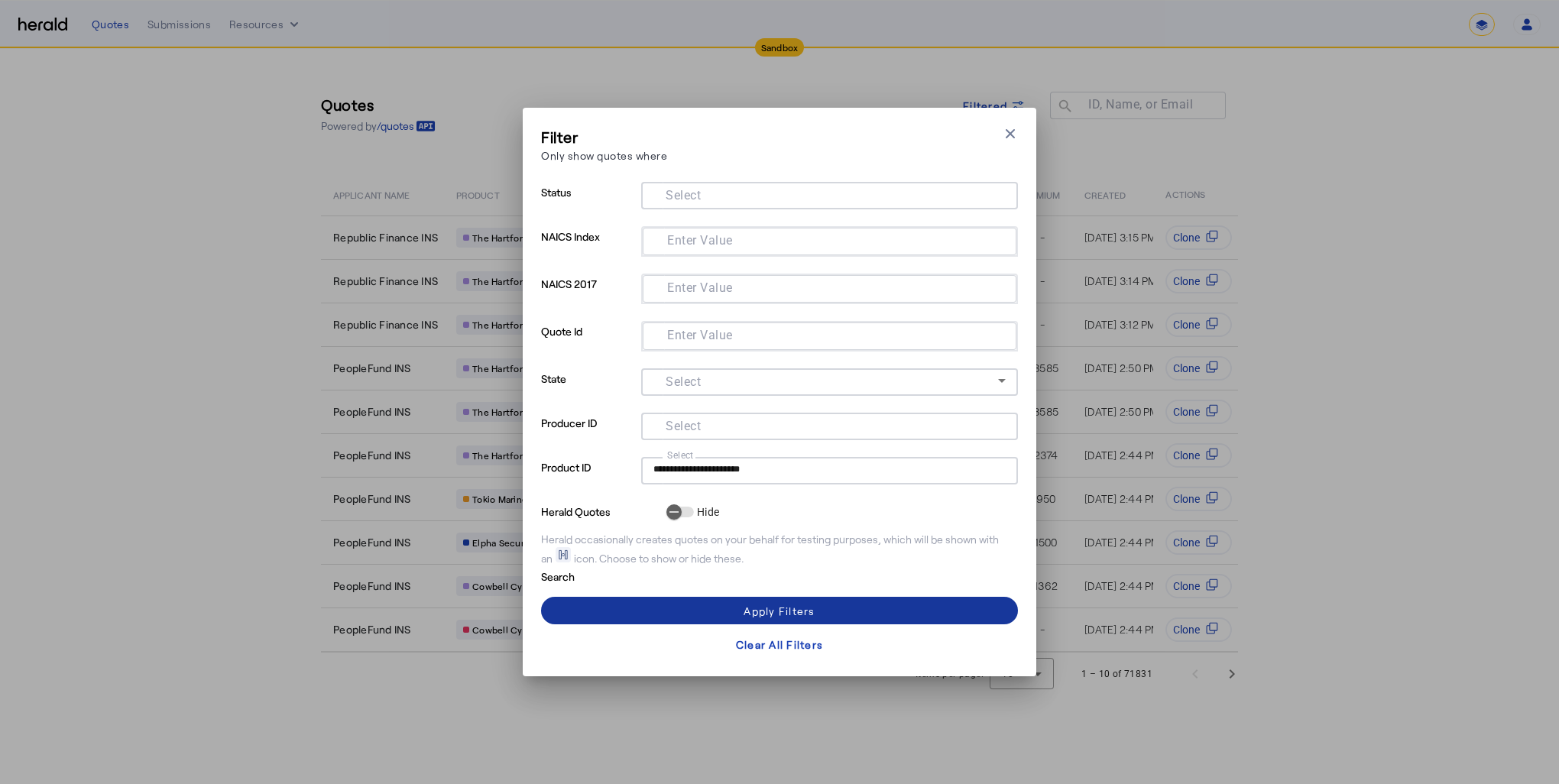
click at [810, 608] on div "Apply Filters" at bounding box center [779, 610] width 71 height 16
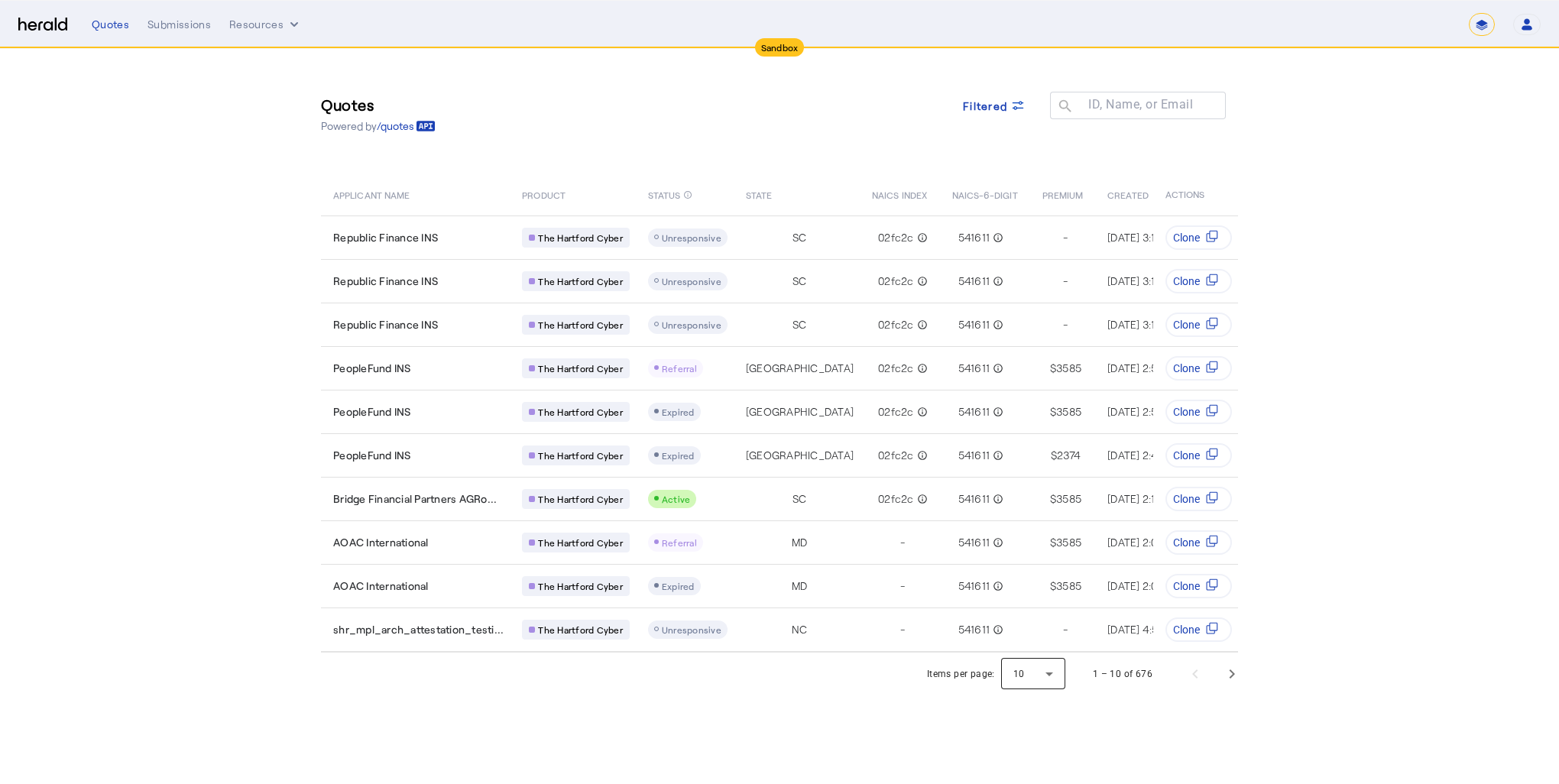
click at [1051, 684] on div at bounding box center [1033, 674] width 64 height 36
drag, startPoint x: 1031, startPoint y: 602, endPoint x: 1038, endPoint y: 636, distance: 34.7
click at [1038, 636] on div "10 25 50" at bounding box center [1035, 600] width 64 height 122
click at [1038, 636] on span "50" at bounding box center [1035, 637] width 40 height 18
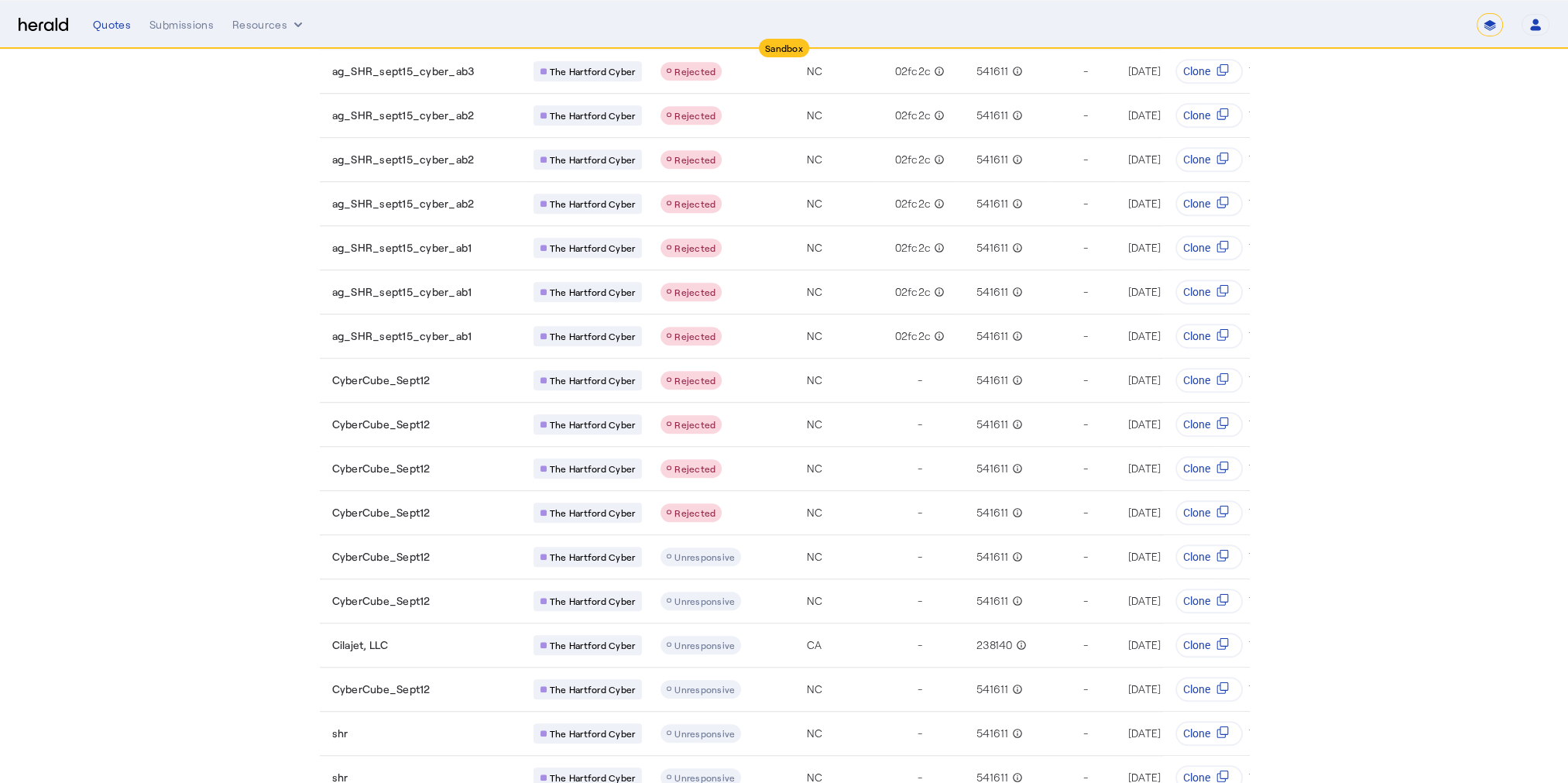
scroll to position [1661, 0]
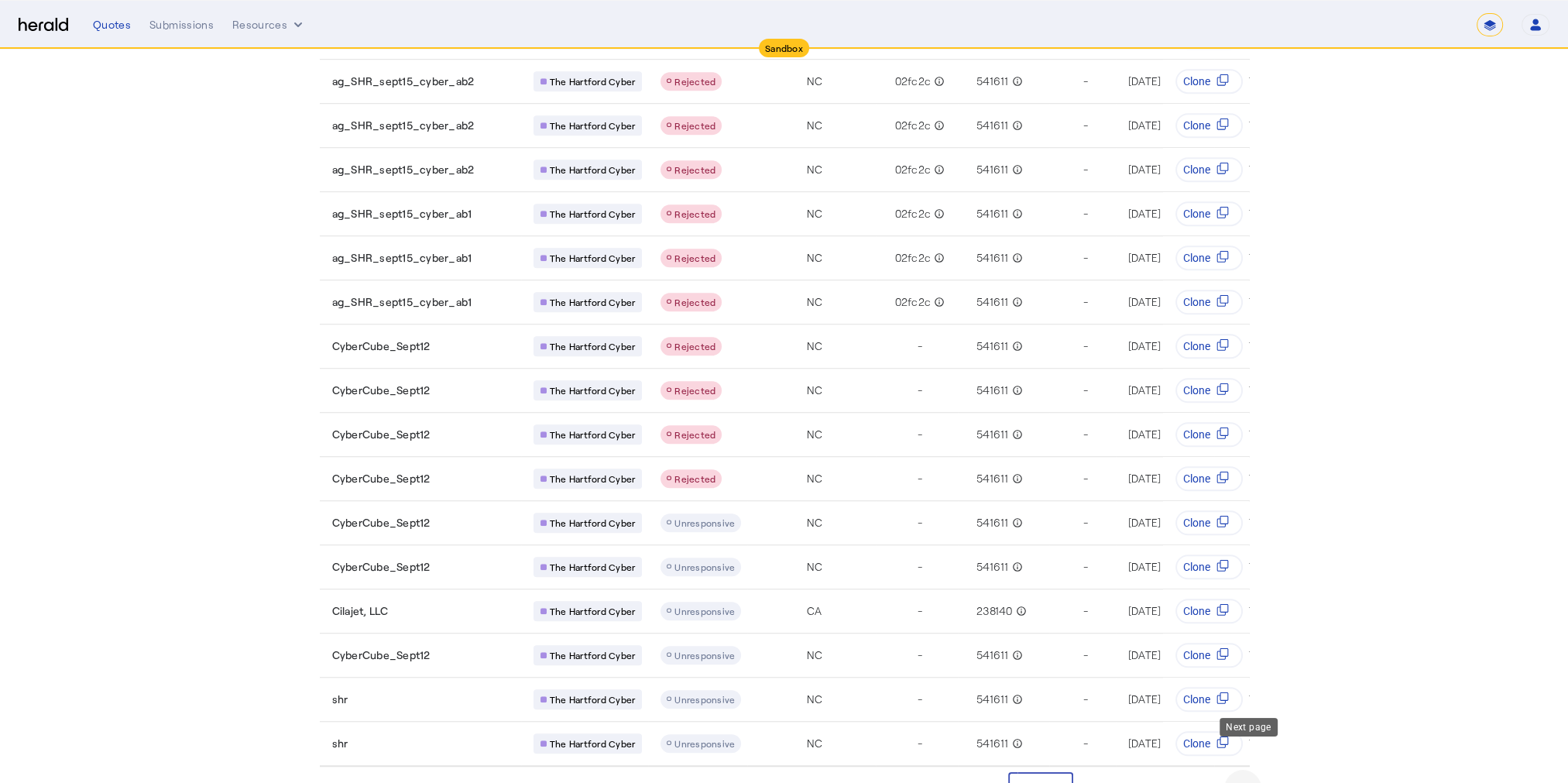
click at [1254, 770] on span "Next page" at bounding box center [1243, 788] width 37 height 37
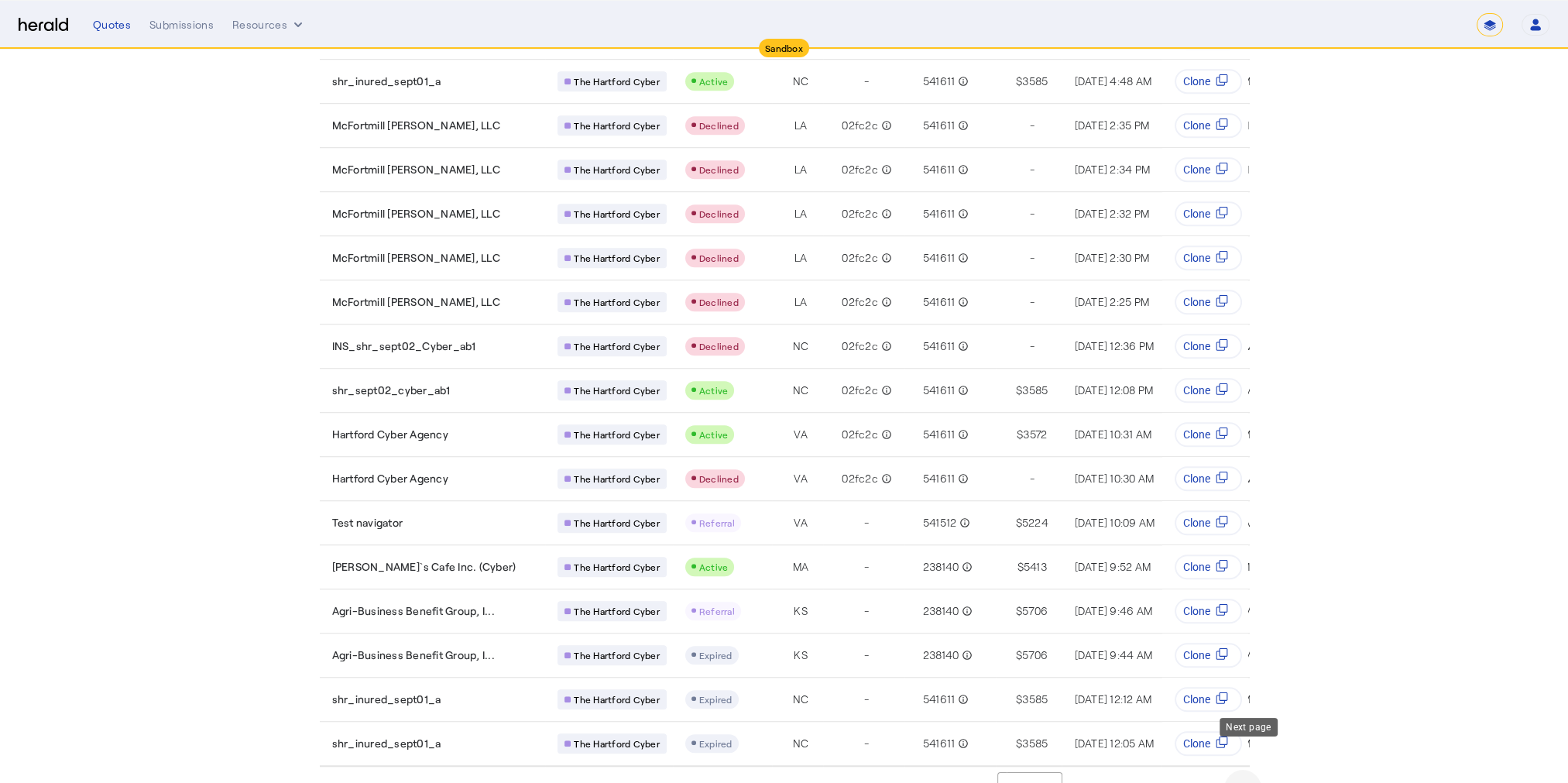
click at [1252, 770] on span "Next page" at bounding box center [1243, 788] width 37 height 37
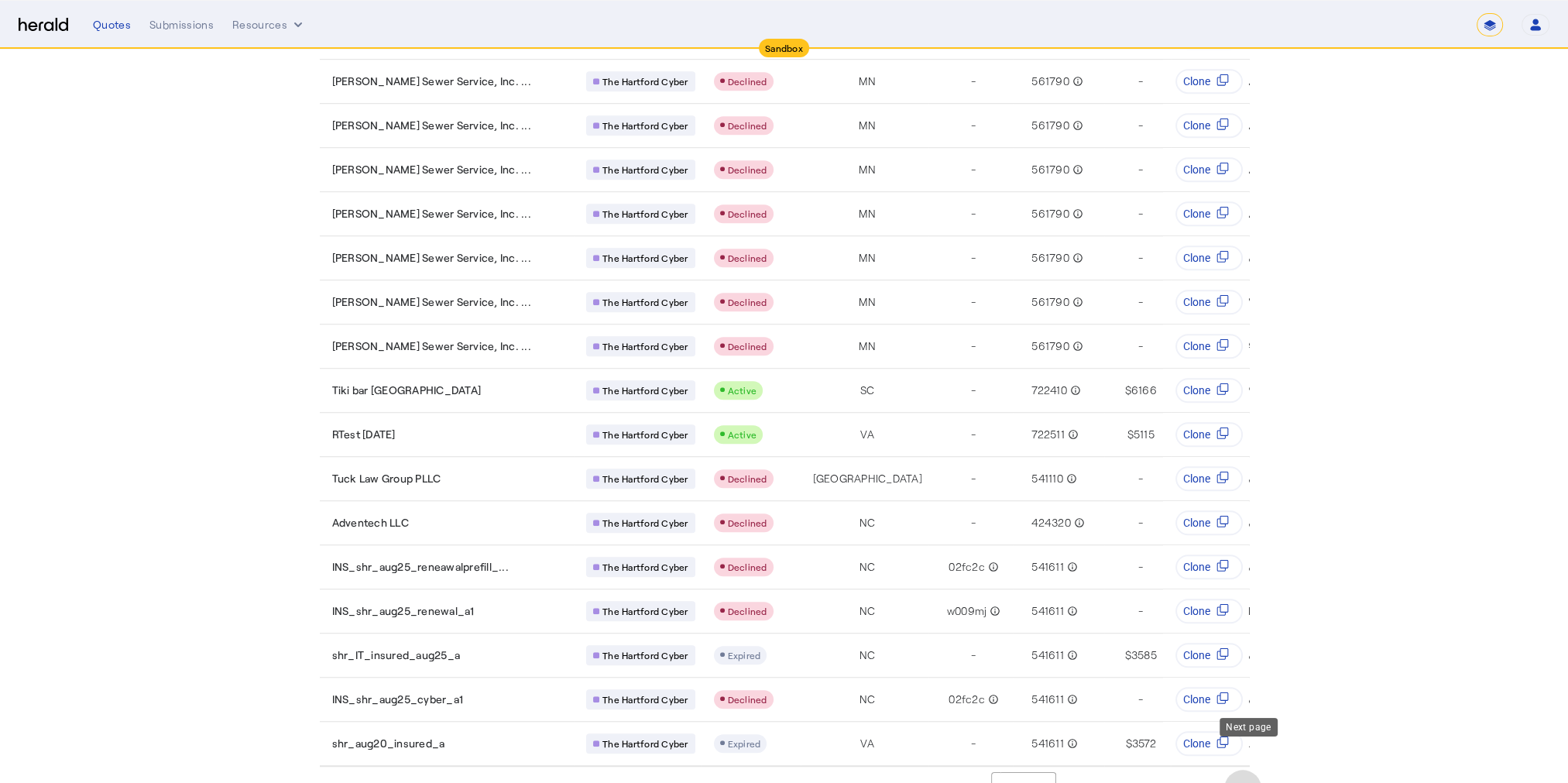
click at [1247, 770] on span "Next page" at bounding box center [1243, 788] width 37 height 37
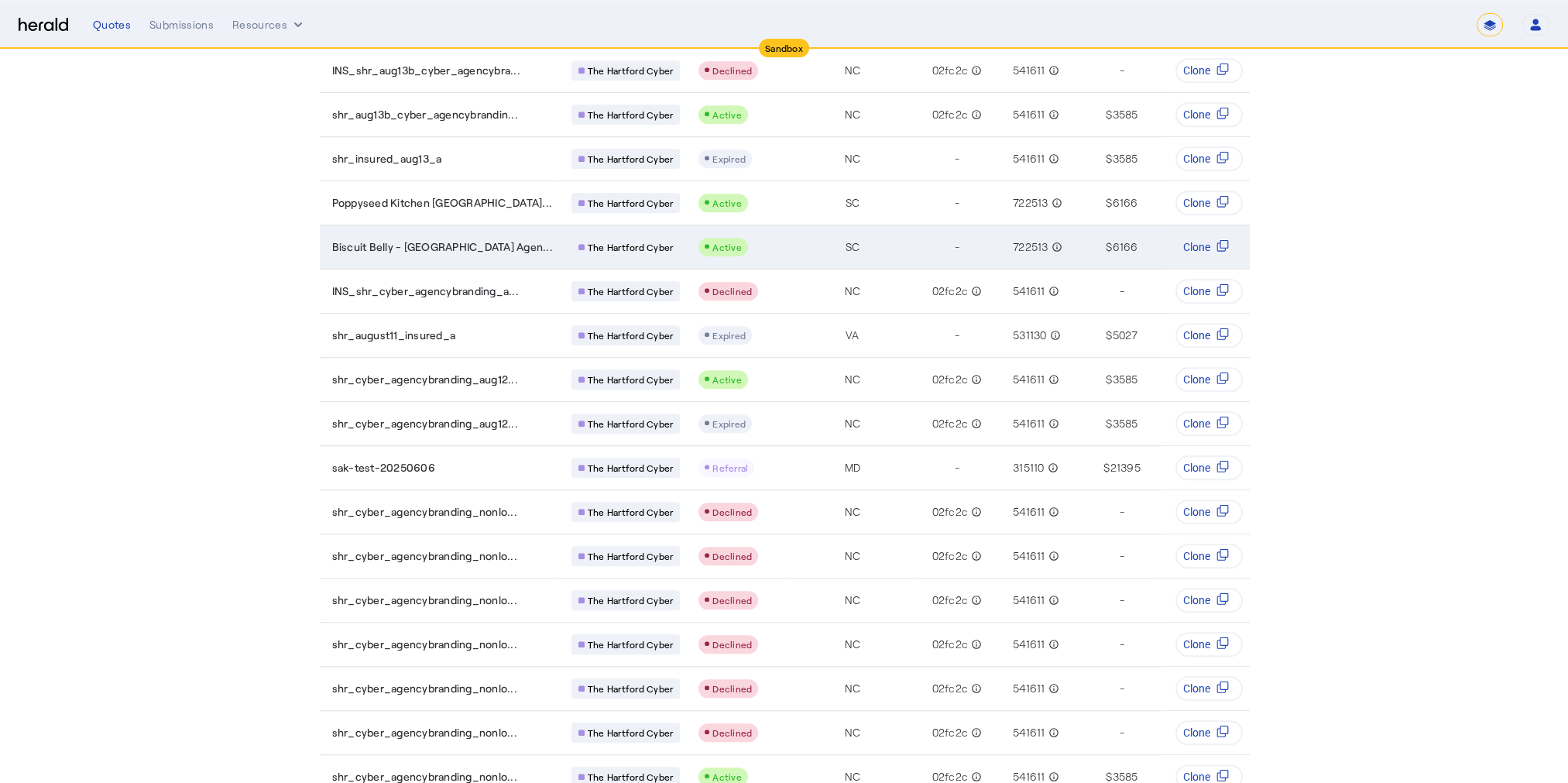
scroll to position [1274, 0]
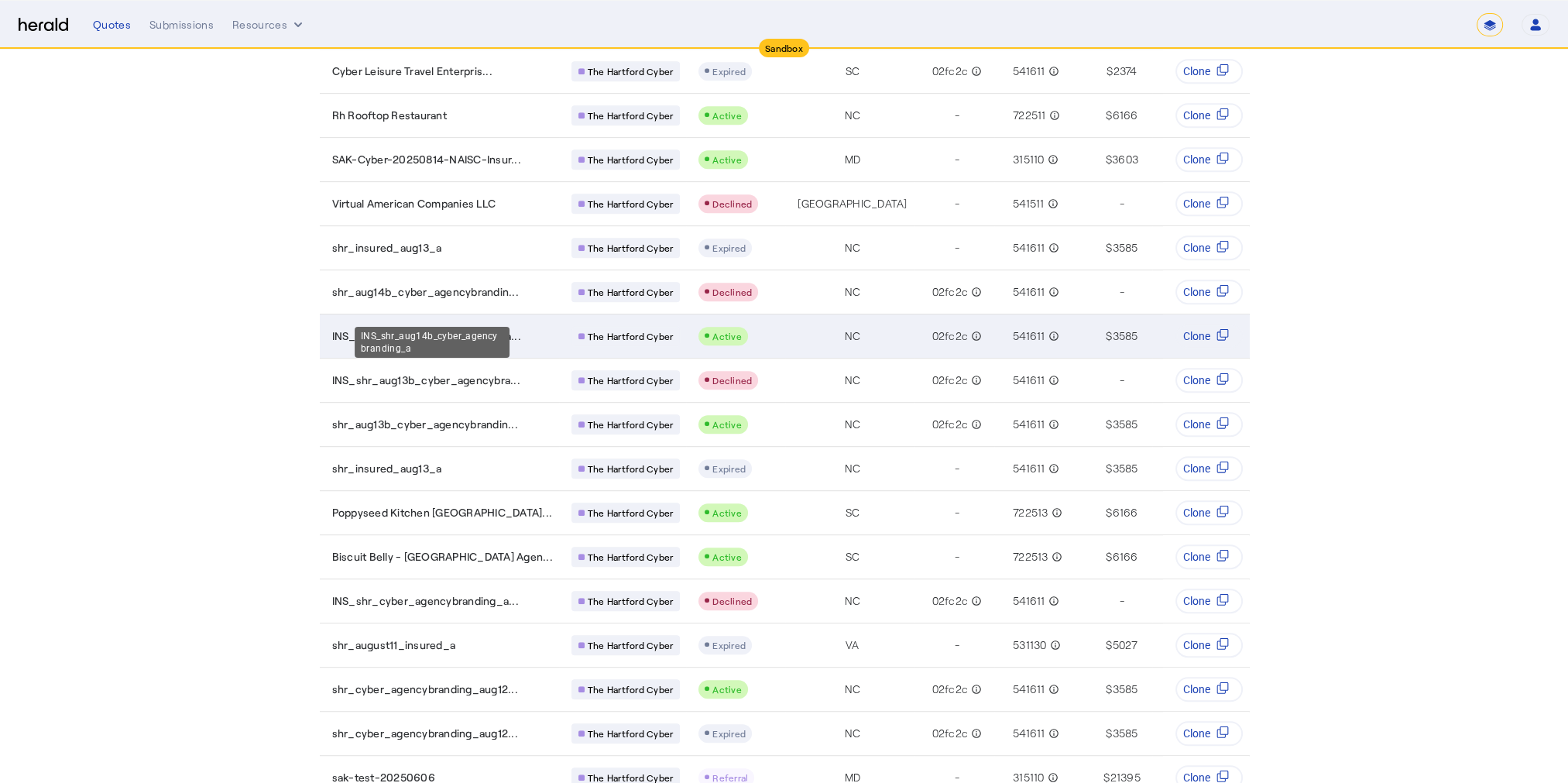
click at [490, 328] on span "INS_shr_aug14b_cyber_agencybra..." at bounding box center [427, 336] width 189 height 16
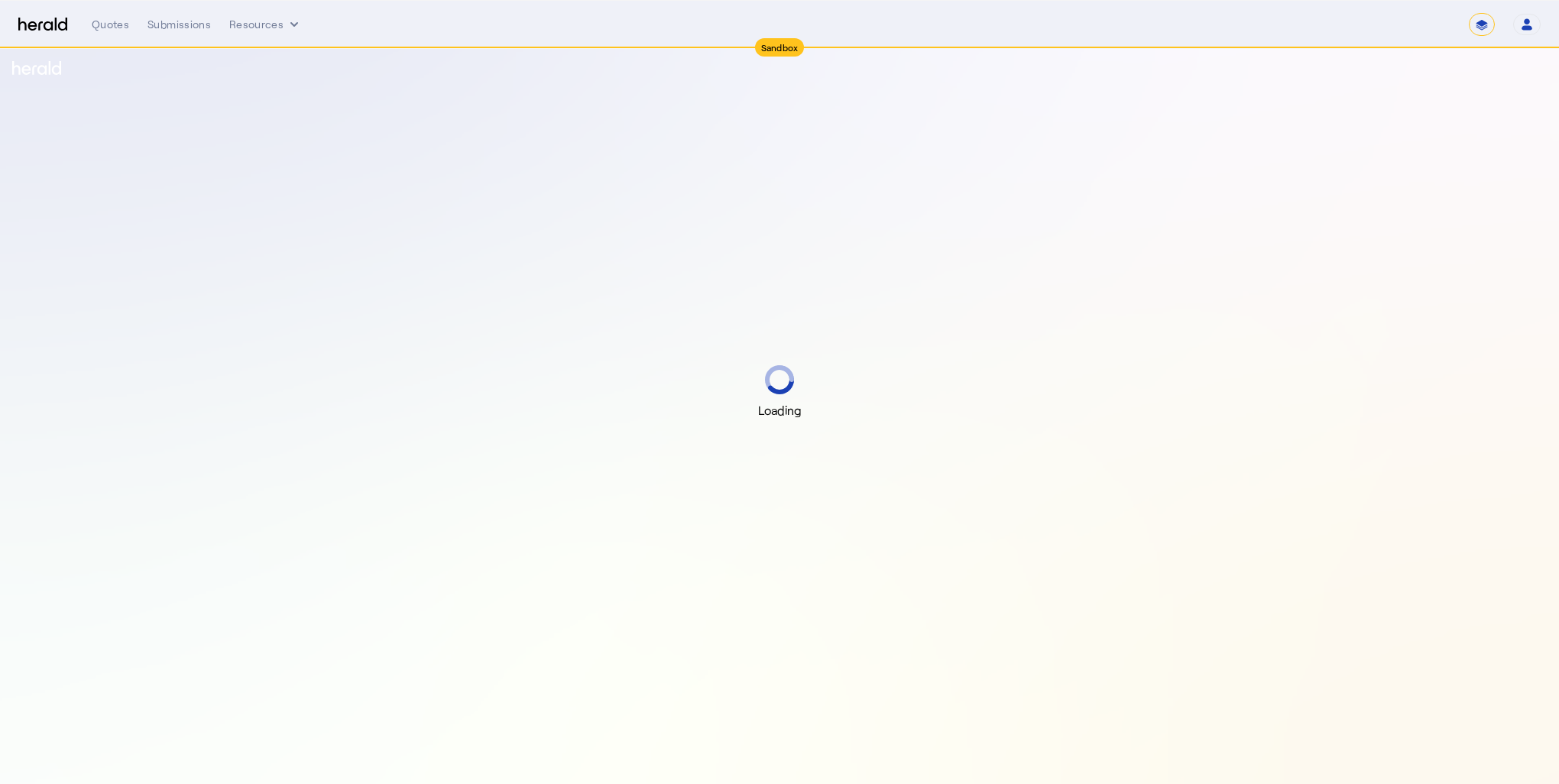
select select "*******"
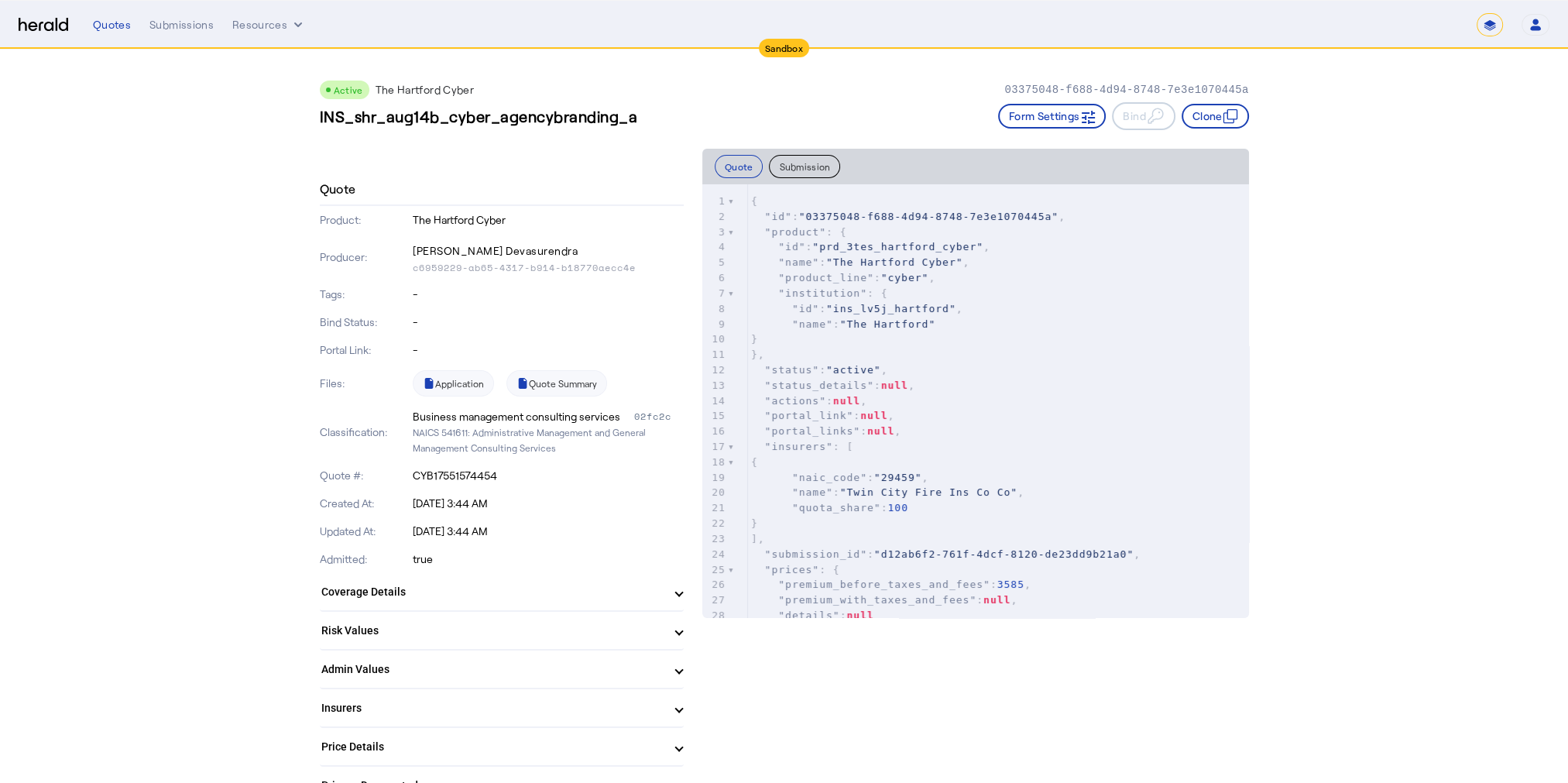
scroll to position [155, 0]
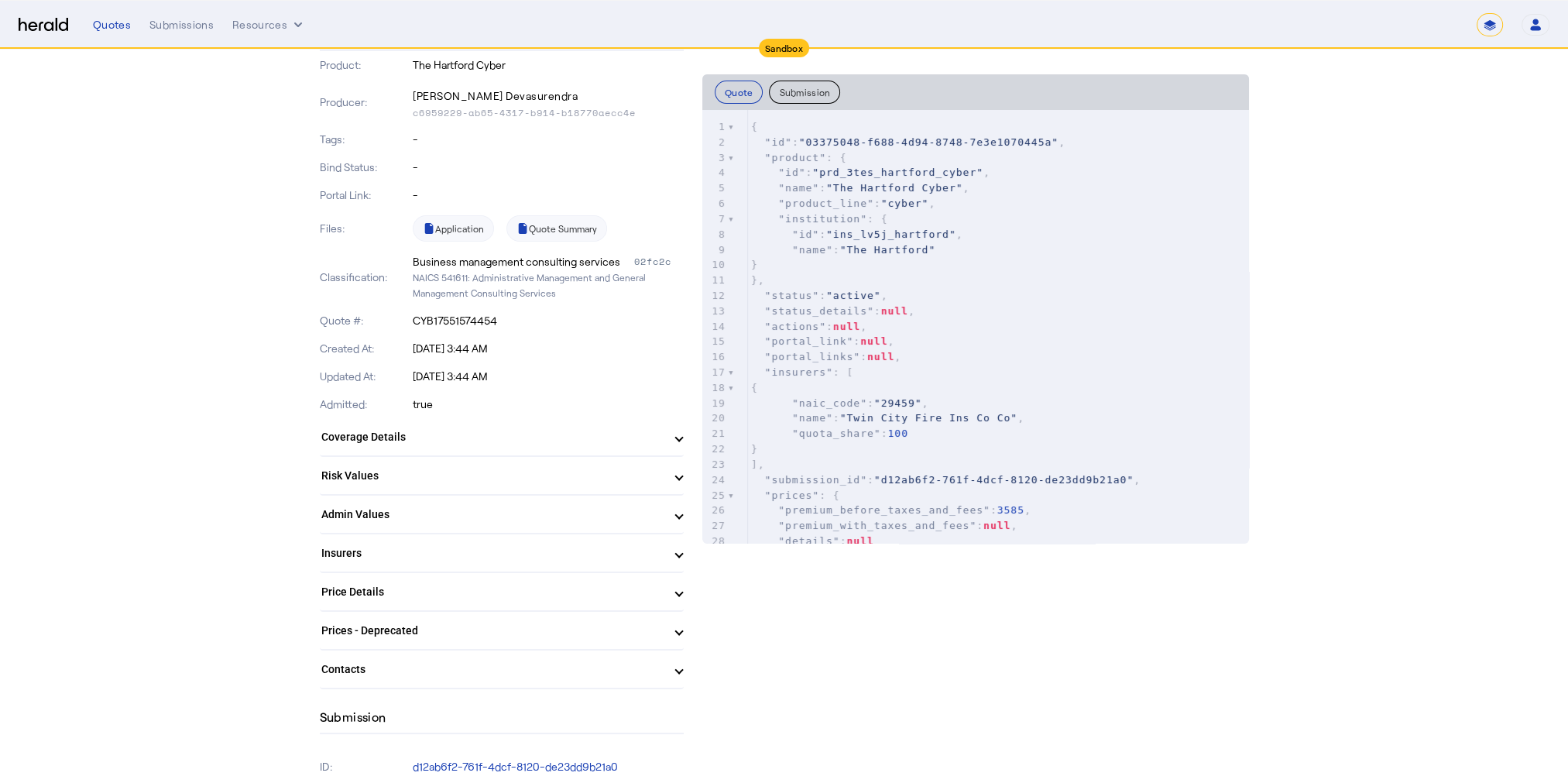
click at [562, 437] on mat-panel-title "Coverage Details" at bounding box center [493, 437] width 343 height 16
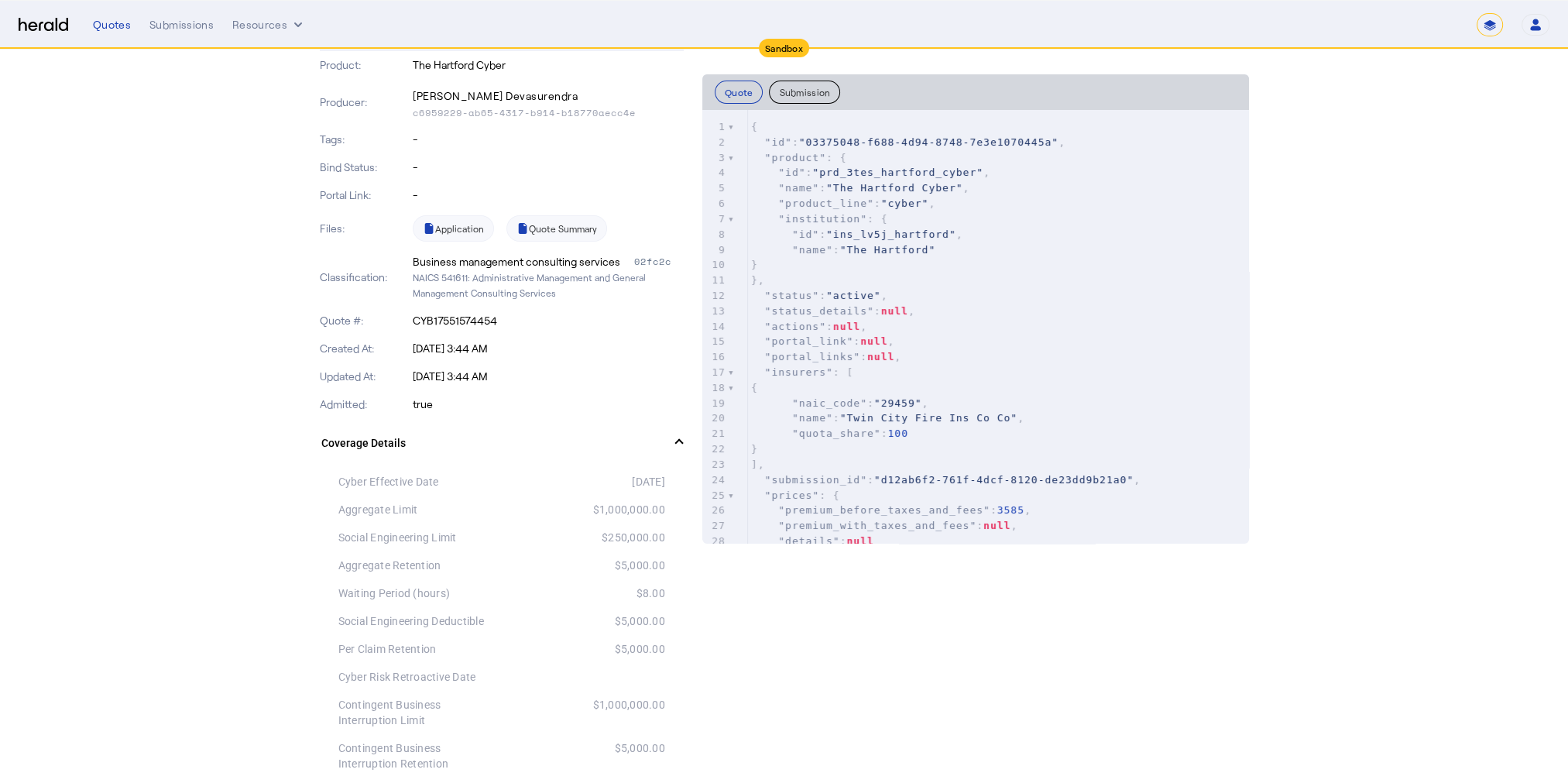
click at [672, 438] on span "Coverage Details" at bounding box center [499, 443] width 355 height 16
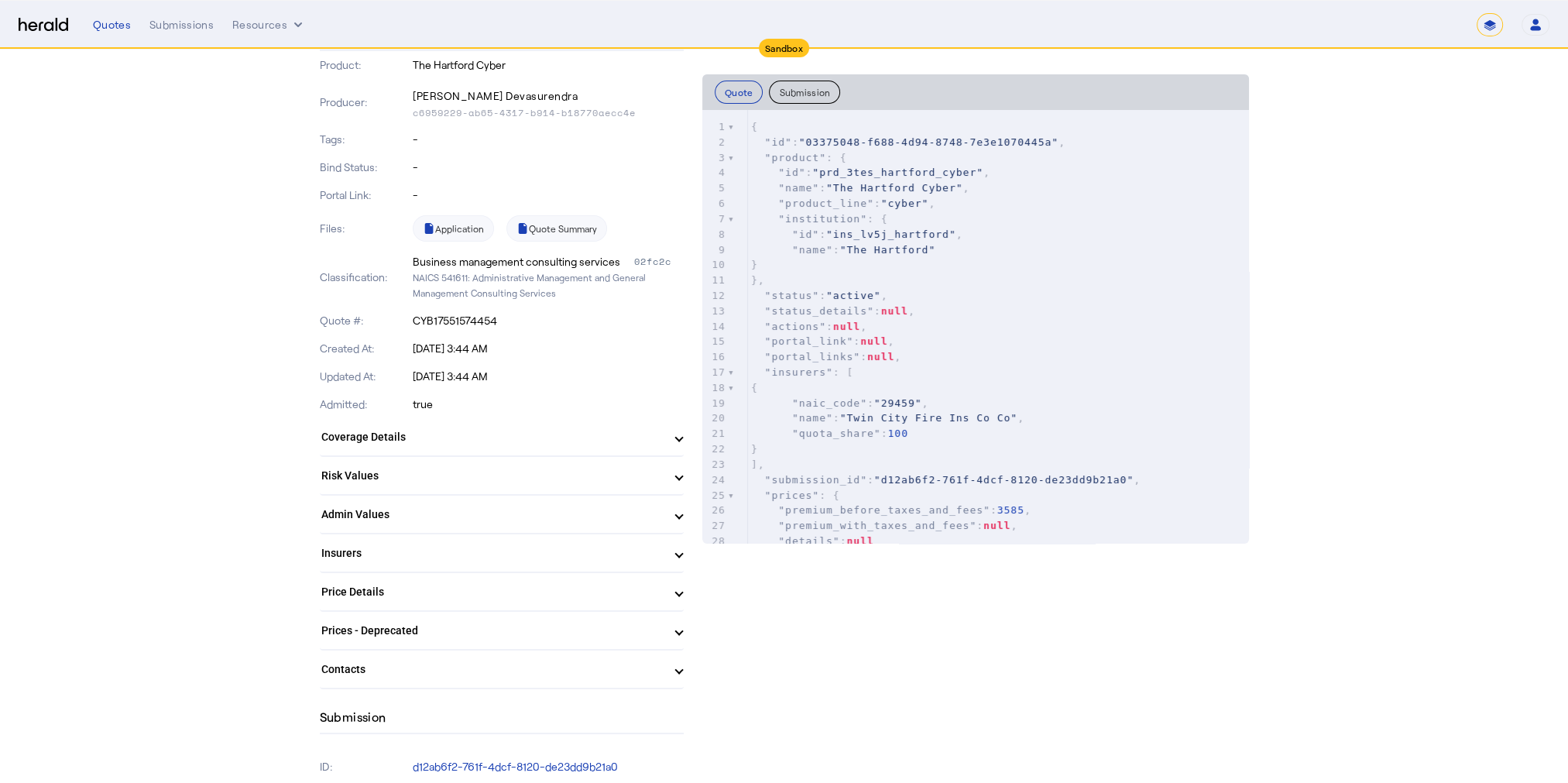
click at [661, 506] on mat-panel-title "Admin Values" at bounding box center [493, 514] width 343 height 16
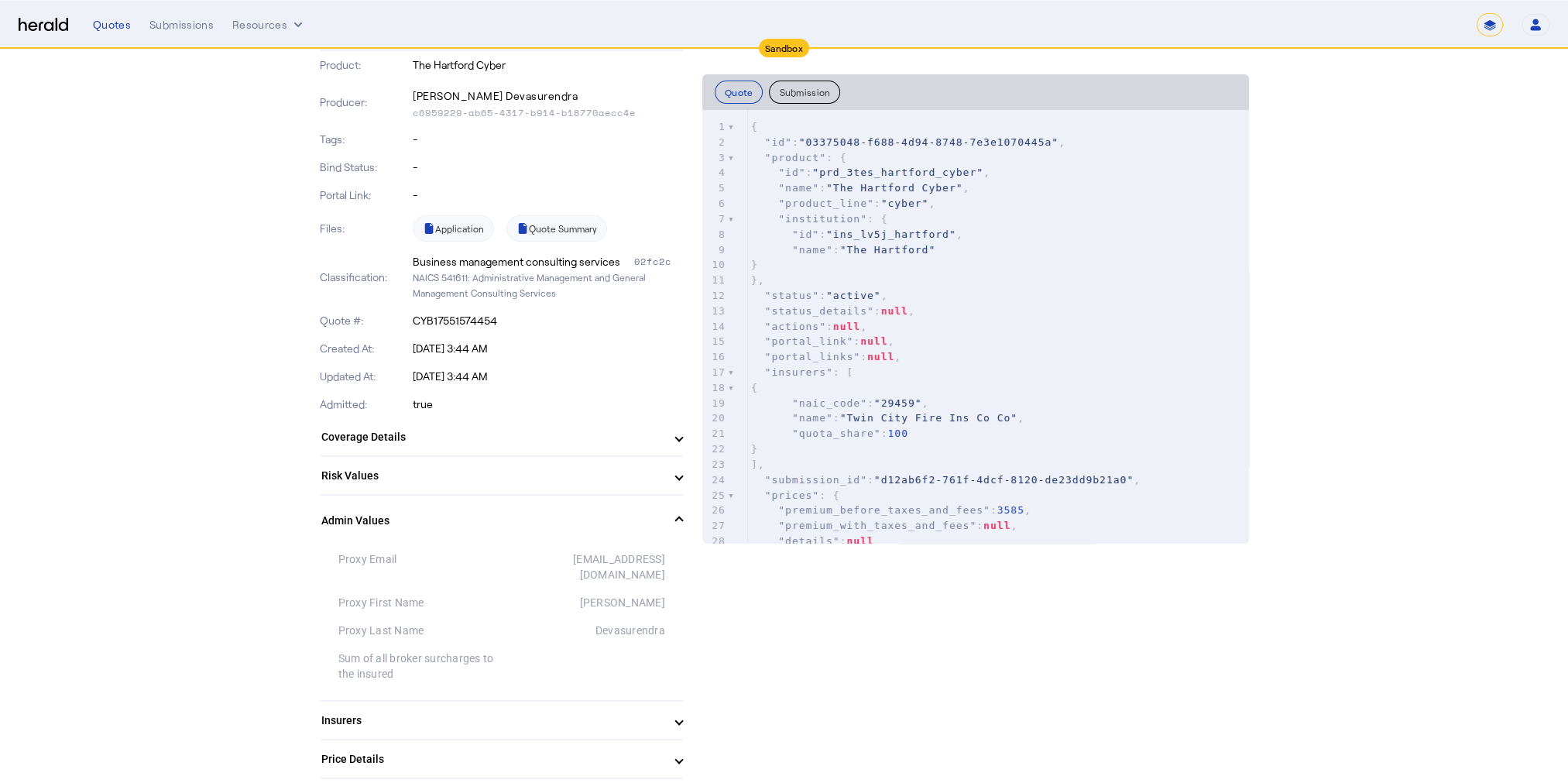
click at [661, 506] on mat-expansion-panel-header "Admin Values" at bounding box center [502, 520] width 364 height 49
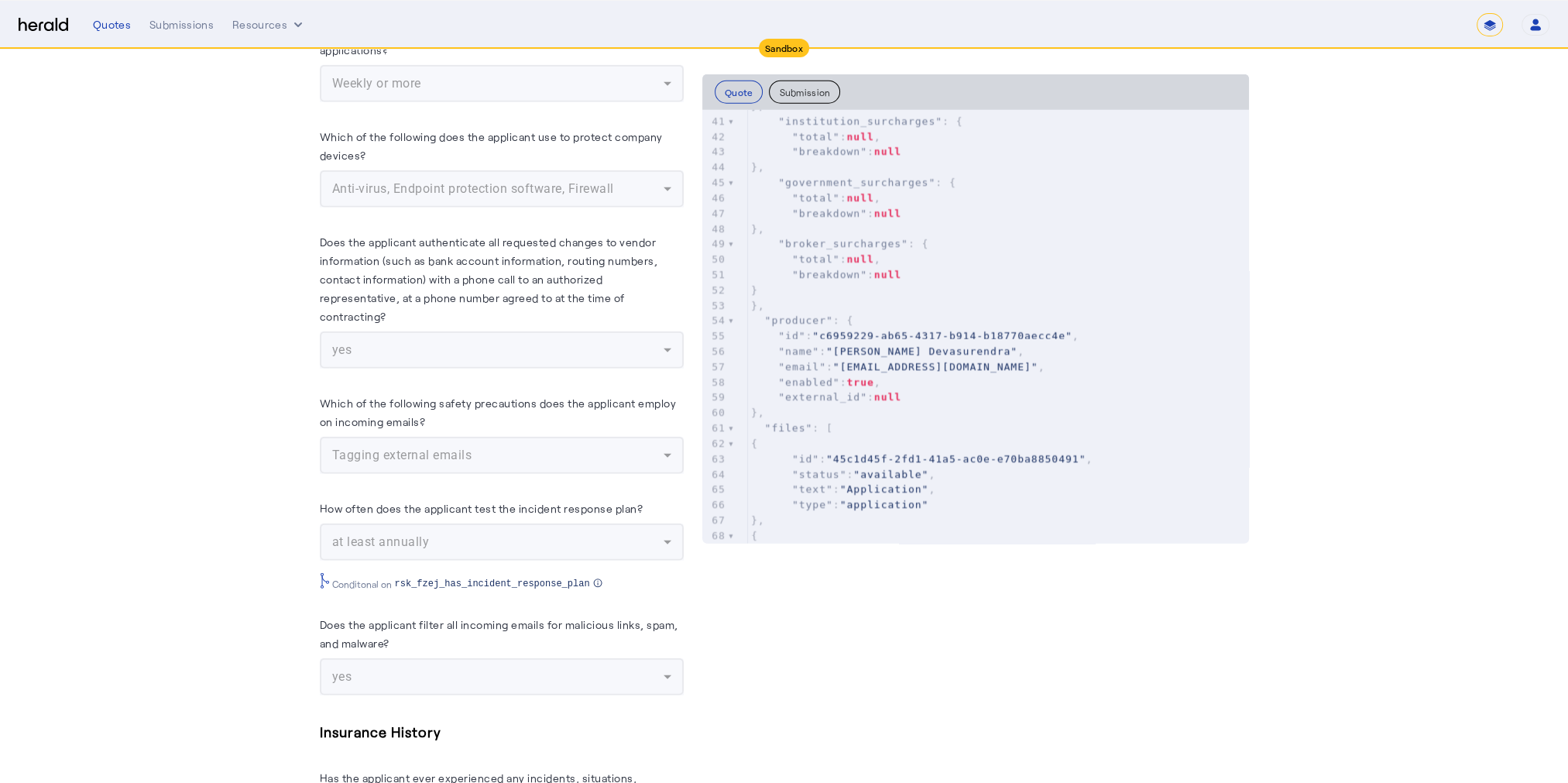
scroll to position [5887, 0]
